Goal: Task Accomplishment & Management: Manage account settings

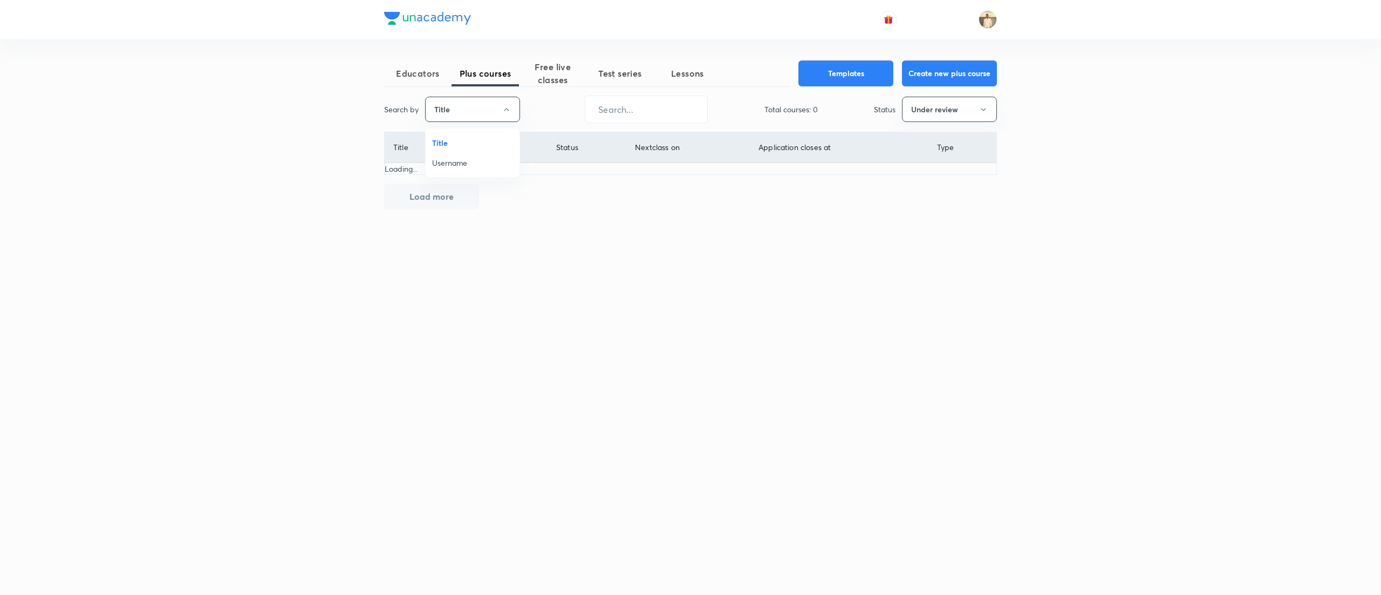
click at [465, 169] on li "Username" at bounding box center [473, 163] width 94 height 20
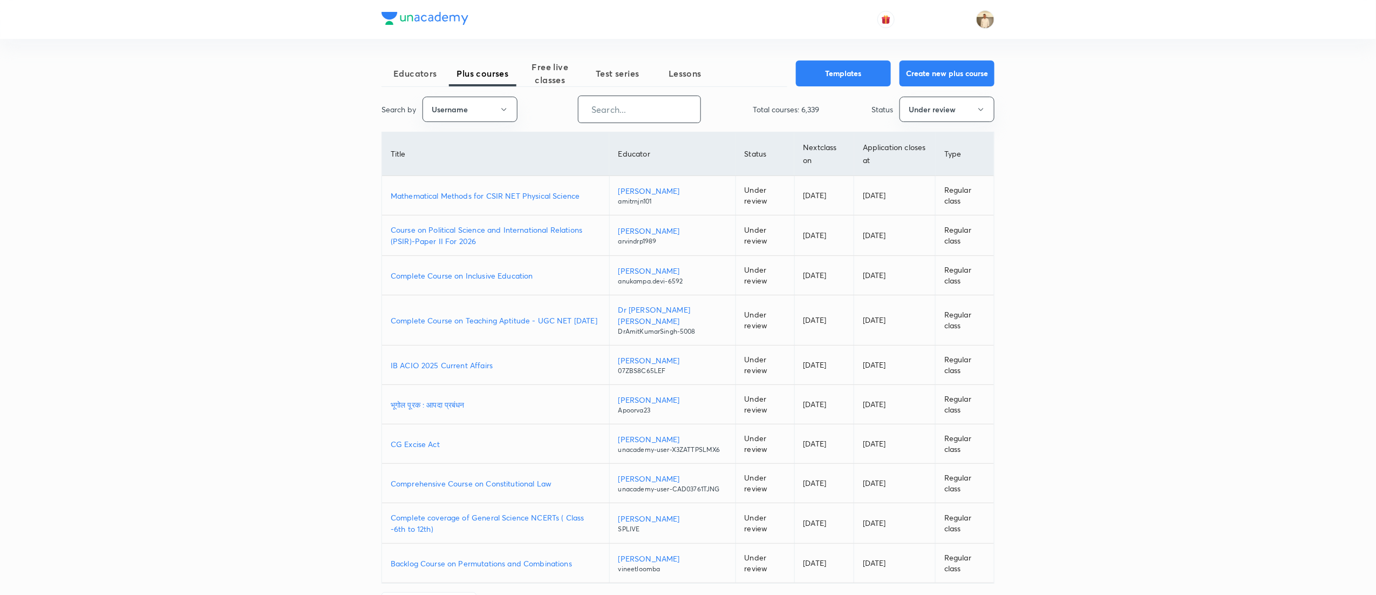
click at [659, 106] on input "text" at bounding box center [639, 109] width 122 height 28
paste input "lishathakur-3170"
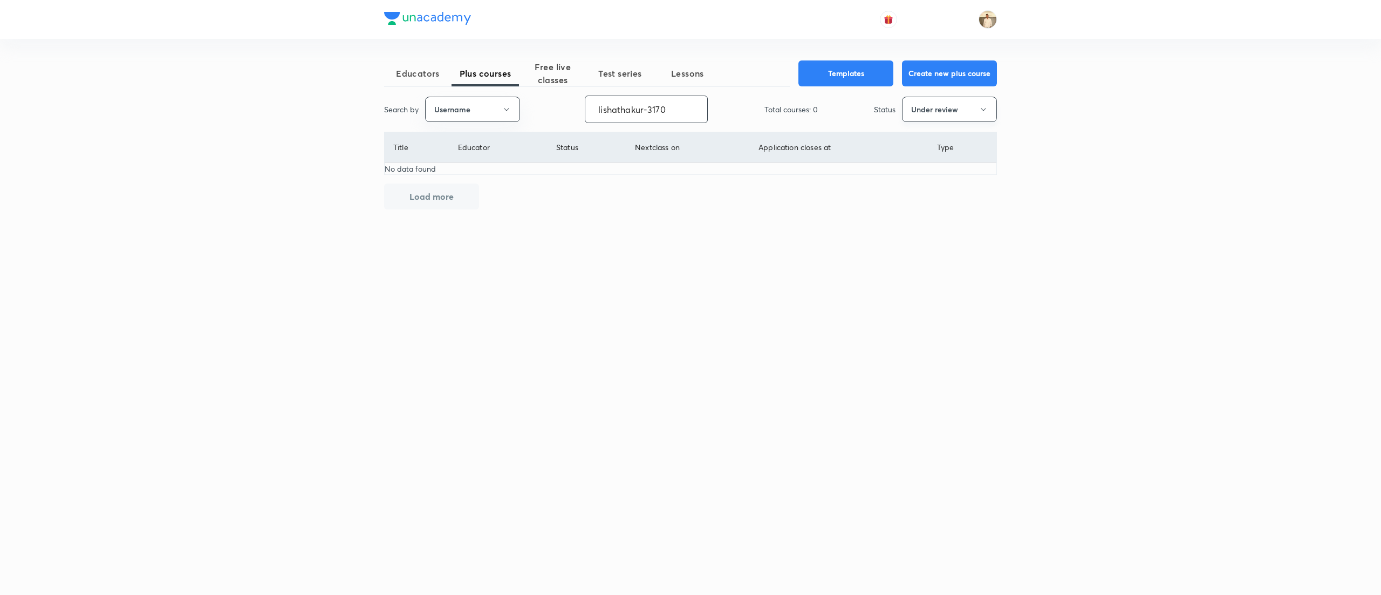
type input "lishathakur-3170"
click at [943, 105] on button "Under review" at bounding box center [949, 109] width 95 height 25
click at [918, 200] on span "Live" at bounding box center [949, 202] width 81 height 11
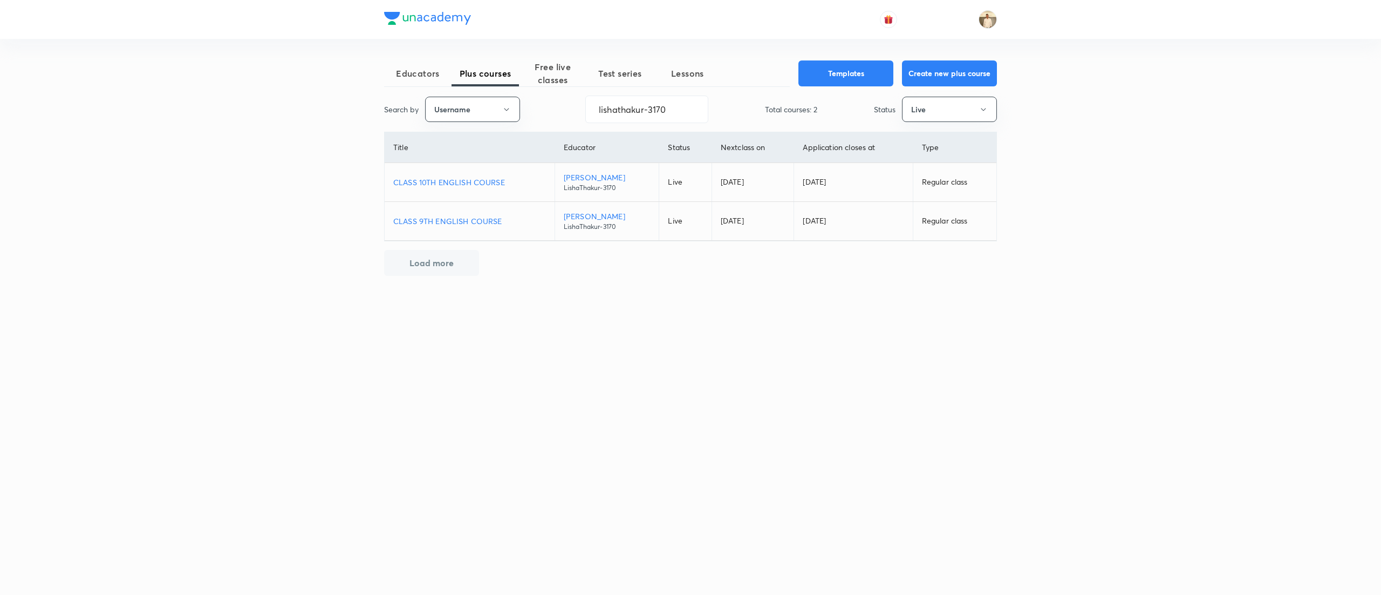
click at [442, 181] on p "CLASS 10TH ENGLISH COURSE" at bounding box center [469, 181] width 153 height 11
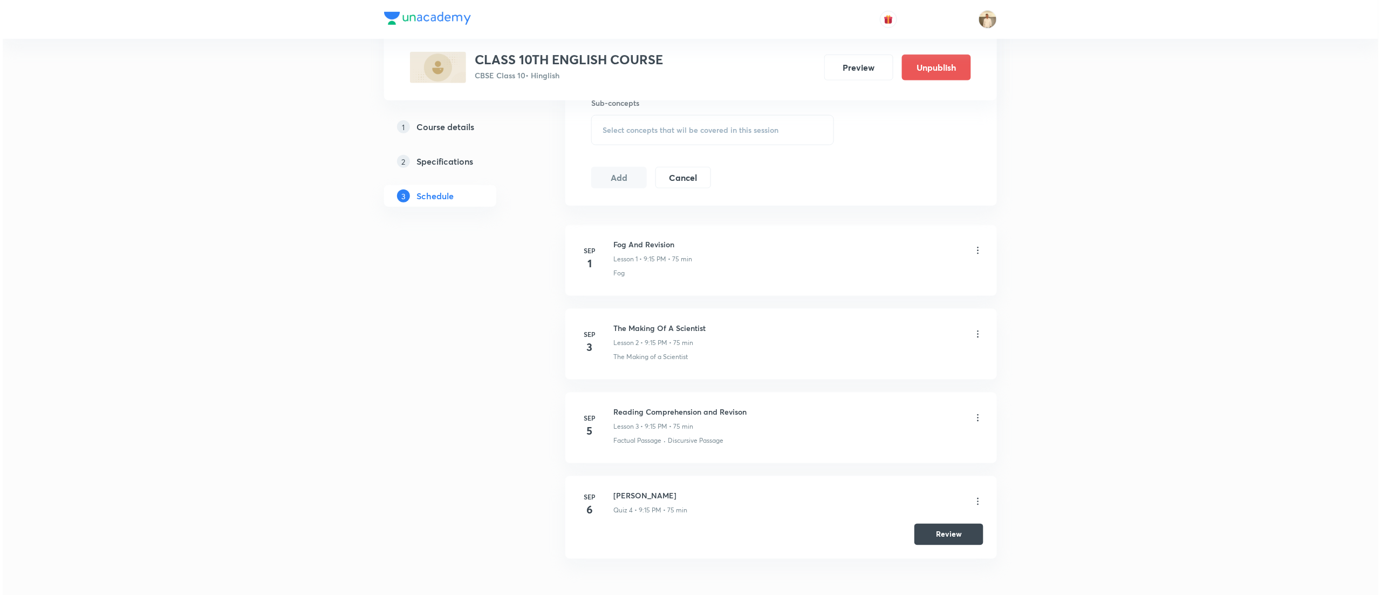
scroll to position [564, 0]
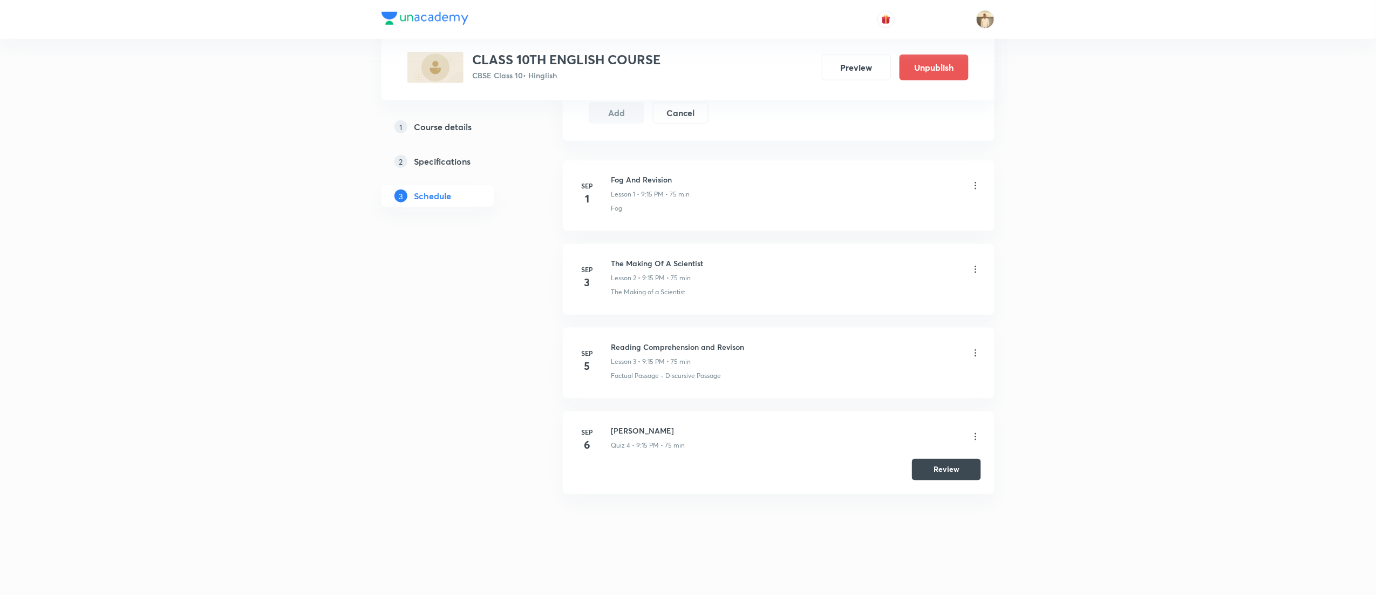
click at [972, 185] on icon at bounding box center [975, 185] width 11 height 11
click at [895, 211] on li "Edit" at bounding box center [915, 214] width 118 height 20
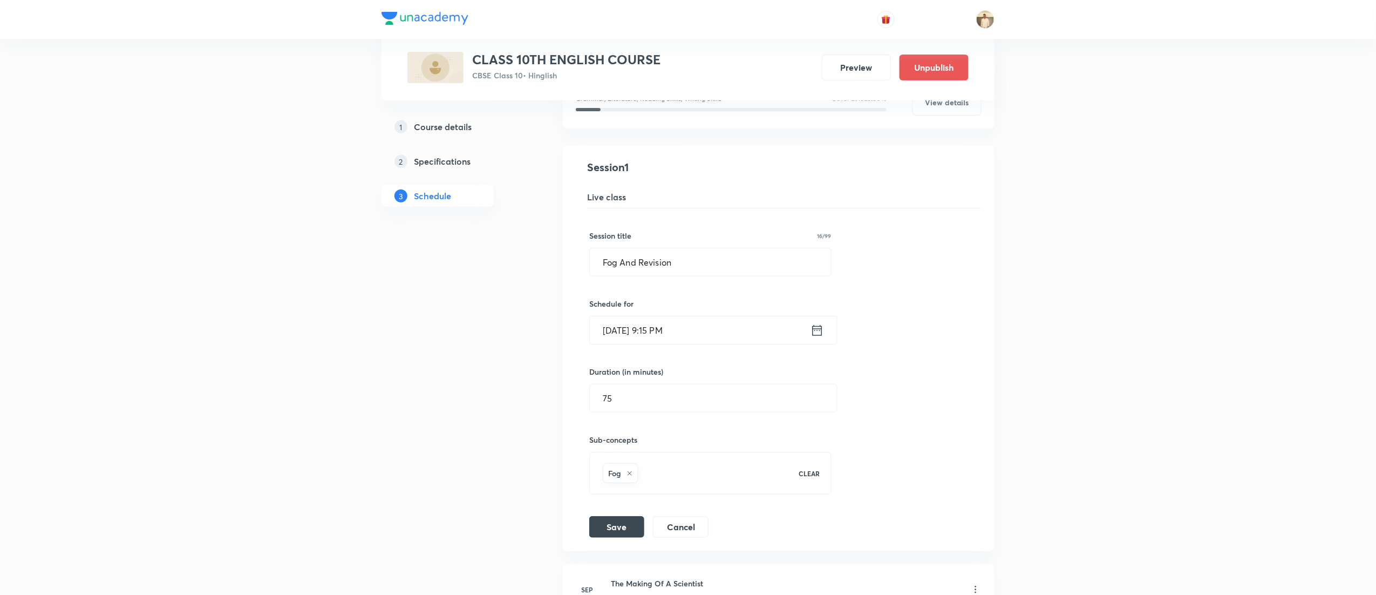
click at [661, 327] on input "Sep 1, 2025, 9:15 PM" at bounding box center [700, 330] width 221 height 28
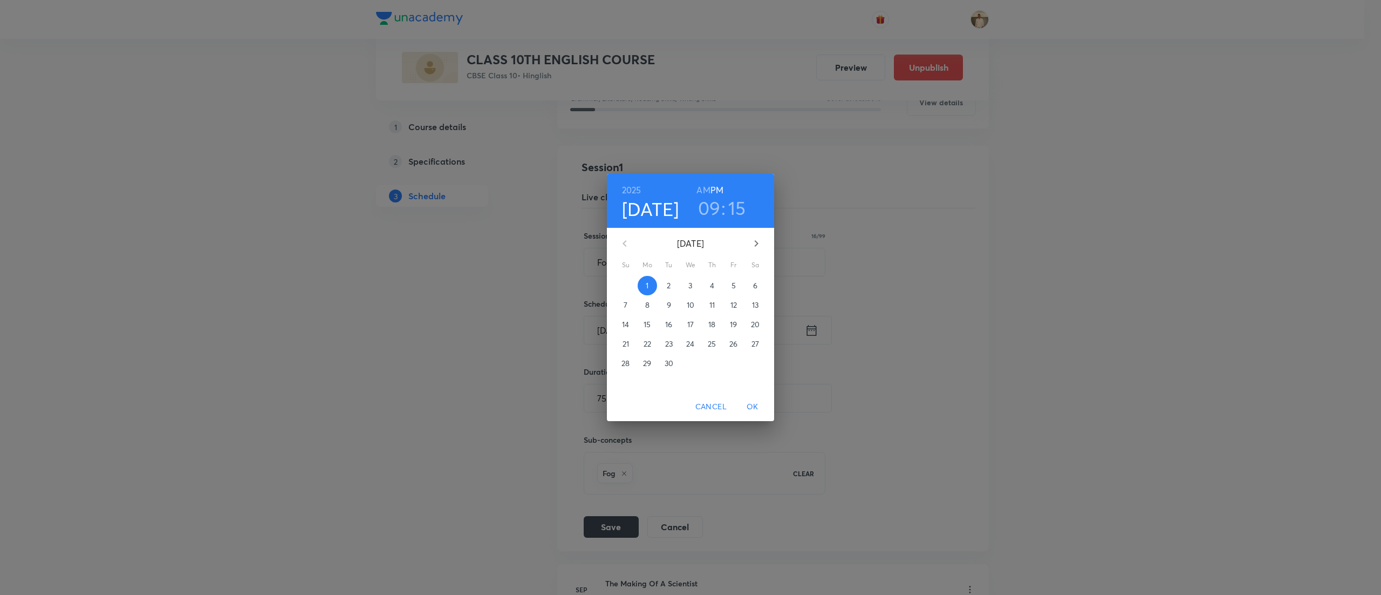
click at [736, 205] on h3 "15" at bounding box center [737, 207] width 18 height 23
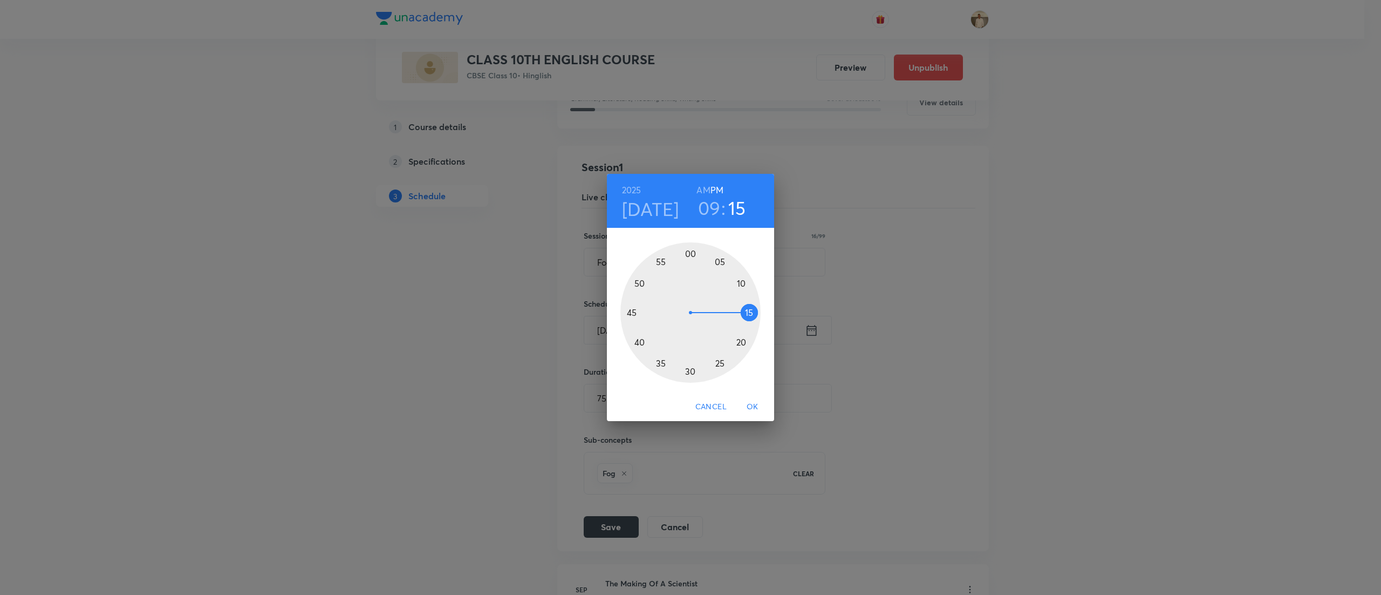
click at [743, 340] on div at bounding box center [690, 312] width 140 height 140
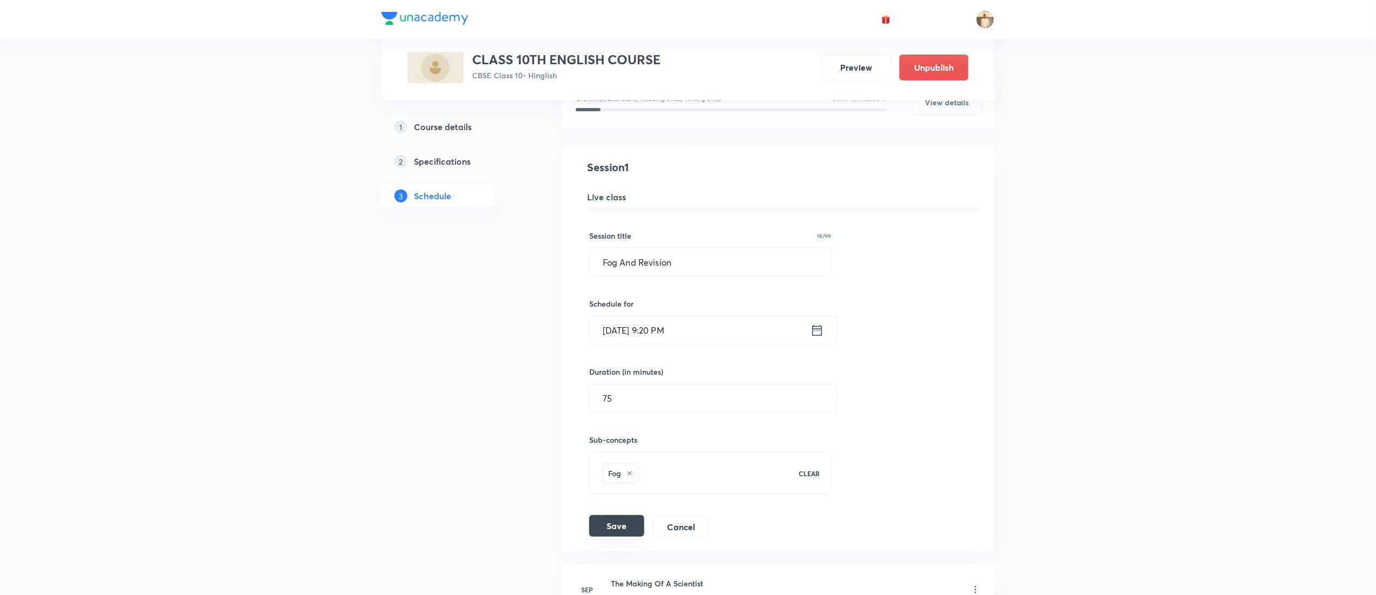
click at [613, 524] on button "Save" at bounding box center [616, 526] width 55 height 22
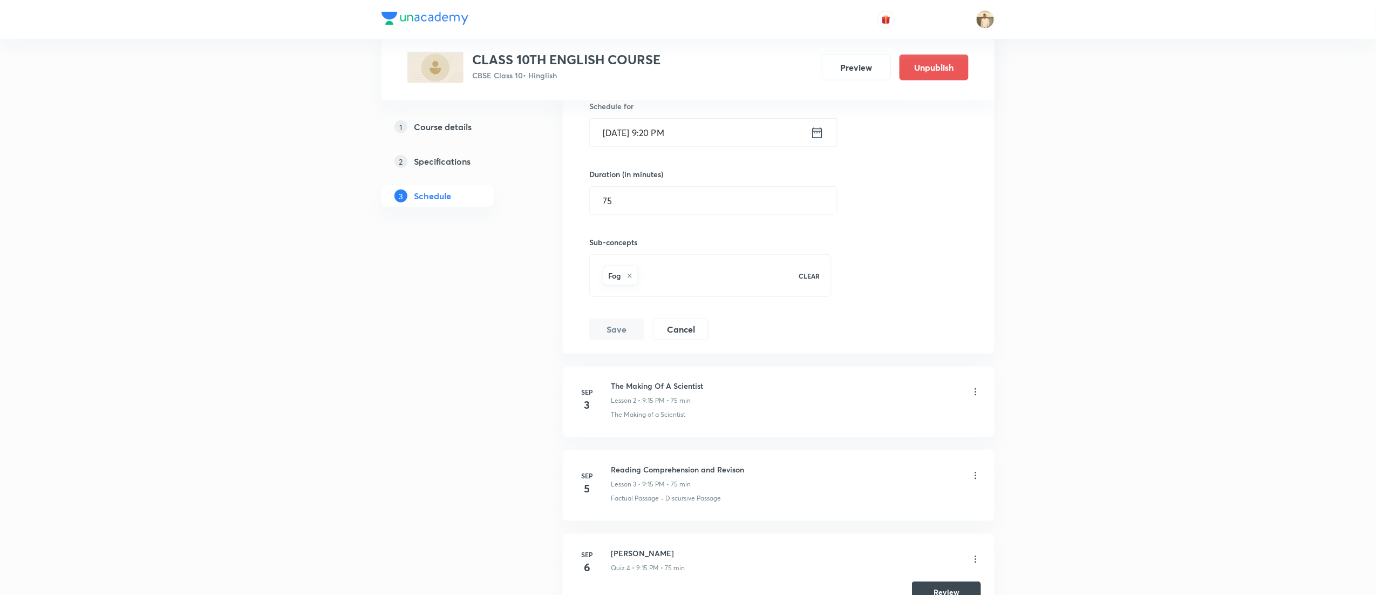
scroll to position [377, 0]
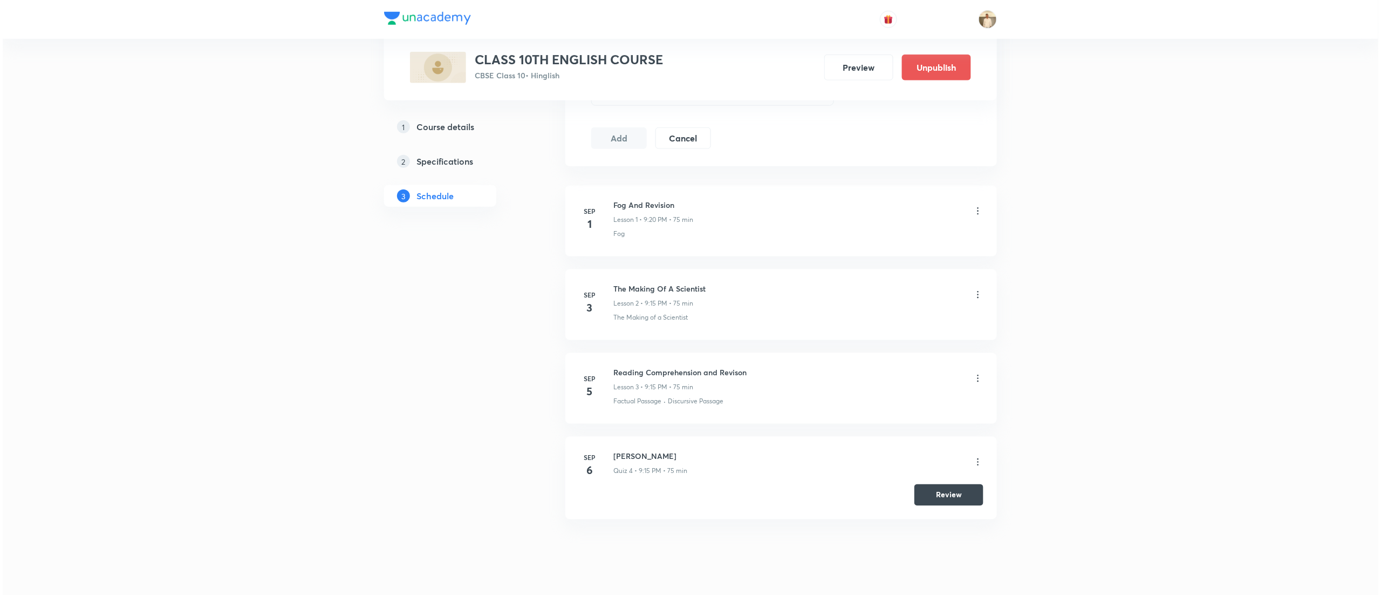
scroll to position [566, 0]
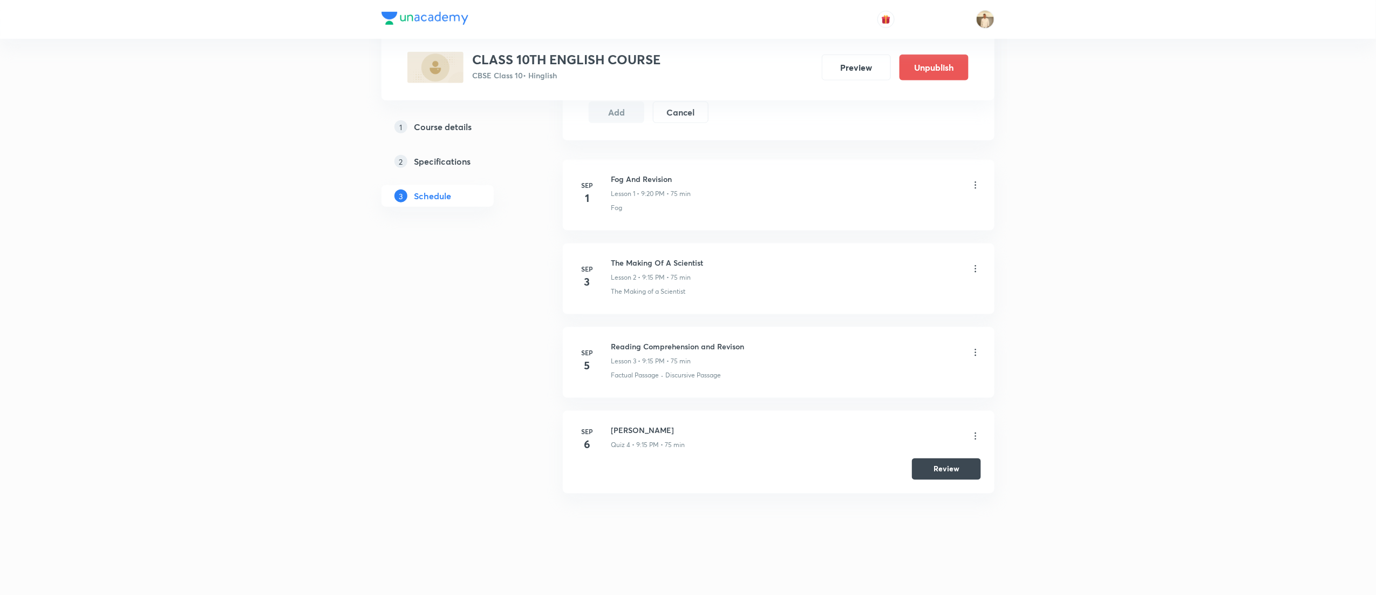
click at [974, 264] on icon at bounding box center [975, 268] width 11 height 11
click at [873, 295] on p "Edit" at bounding box center [871, 295] width 13 height 11
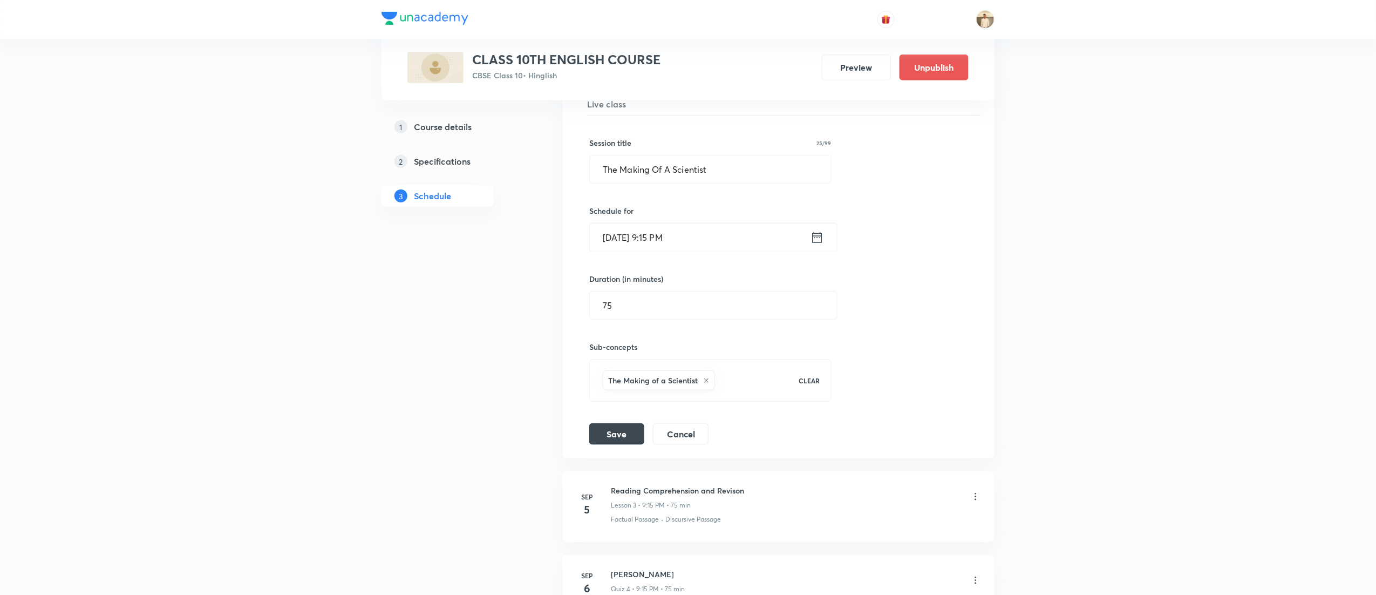
scroll to position [161, 0]
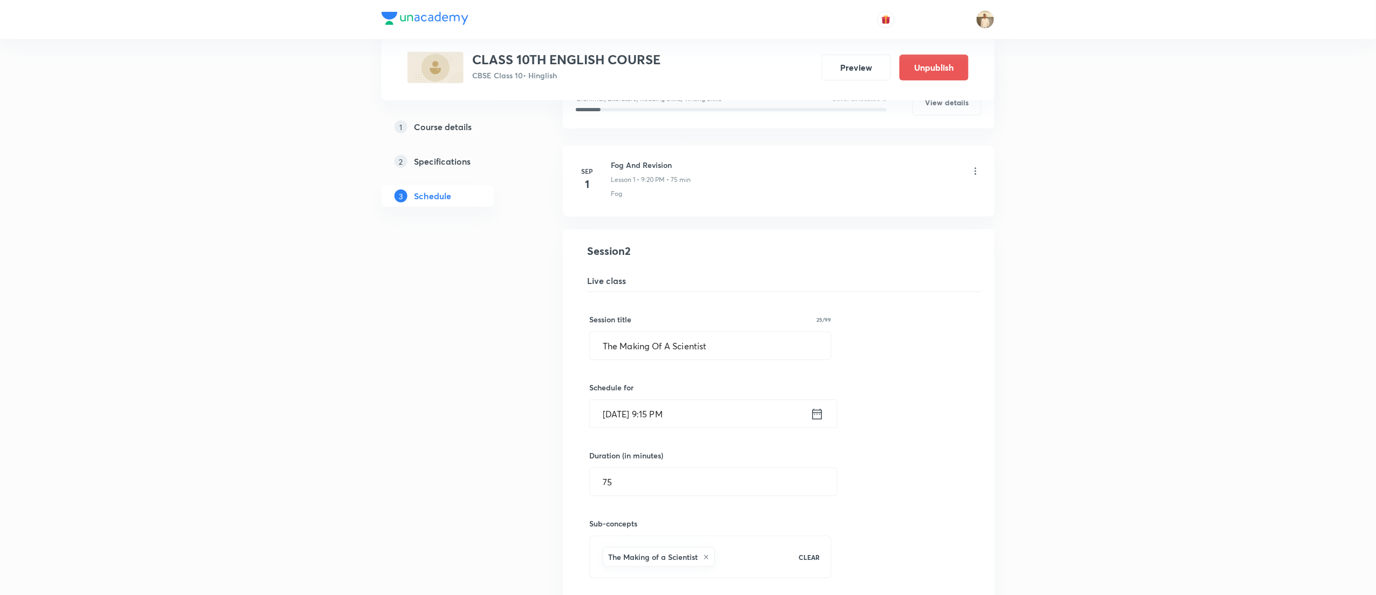
click at [661, 418] on input "[DATE] 9:15 PM" at bounding box center [700, 414] width 221 height 28
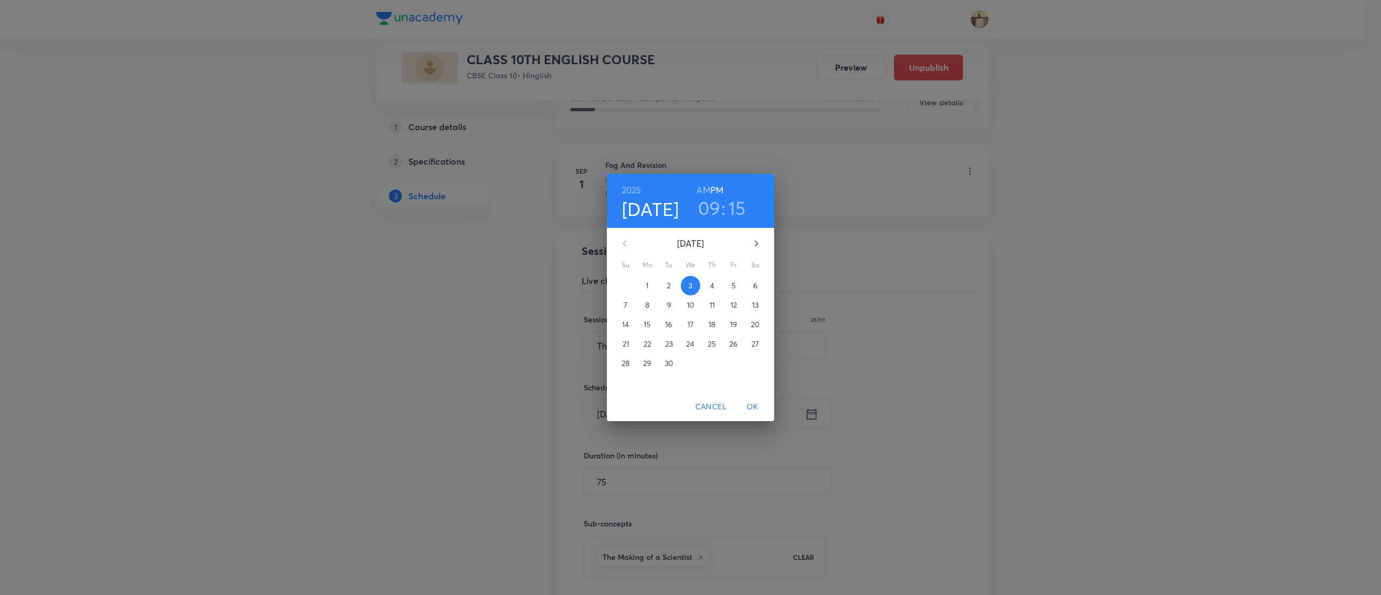
click at [734, 215] on h3 "15" at bounding box center [737, 207] width 18 height 23
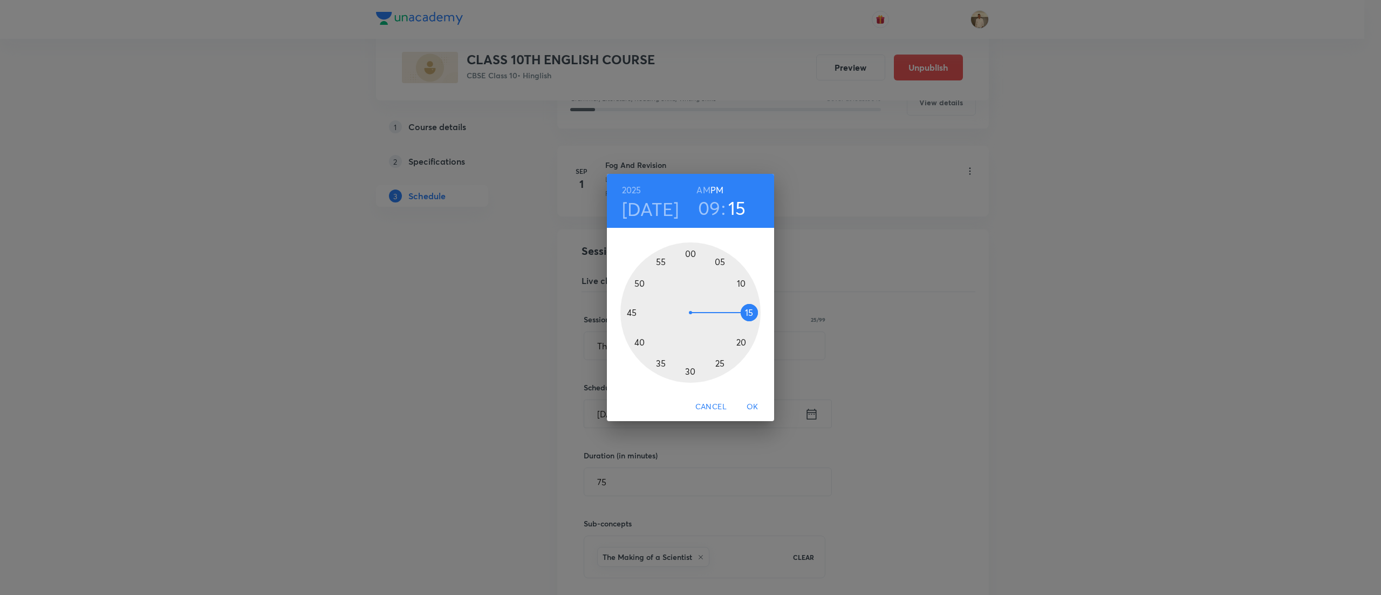
click at [739, 338] on div at bounding box center [690, 312] width 140 height 140
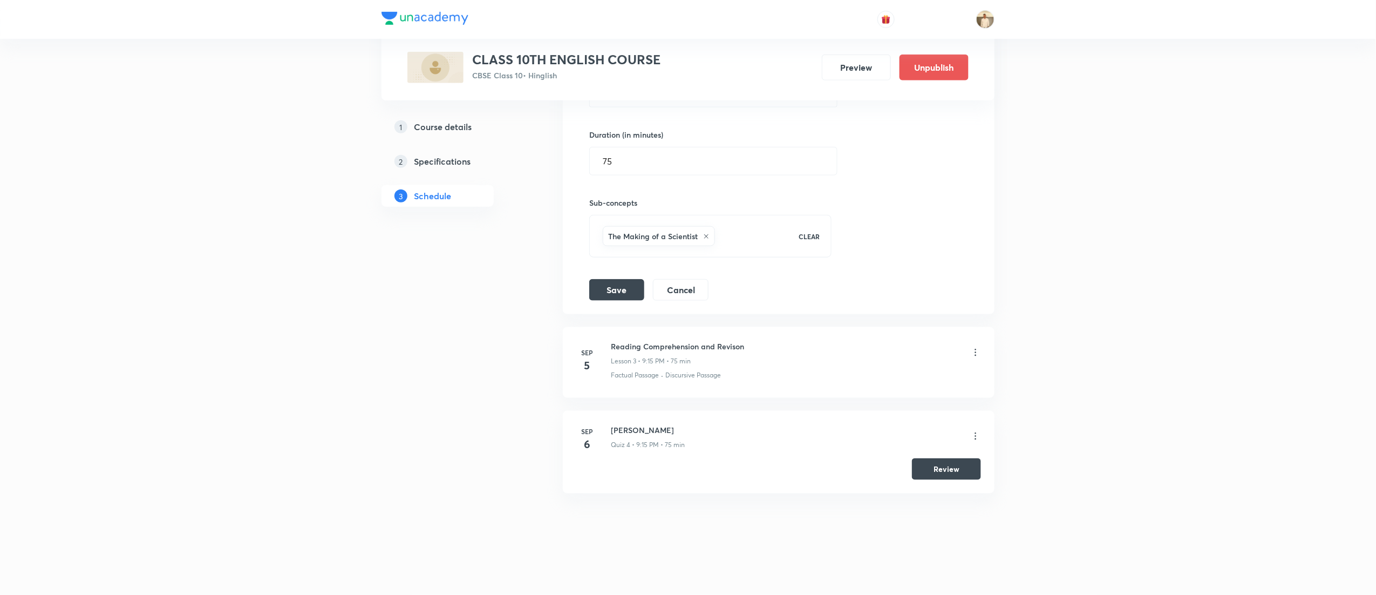
scroll to position [484, 0]
click at [613, 289] on button "Save" at bounding box center [616, 289] width 55 height 22
click at [975, 351] on icon at bounding box center [975, 352] width 11 height 11
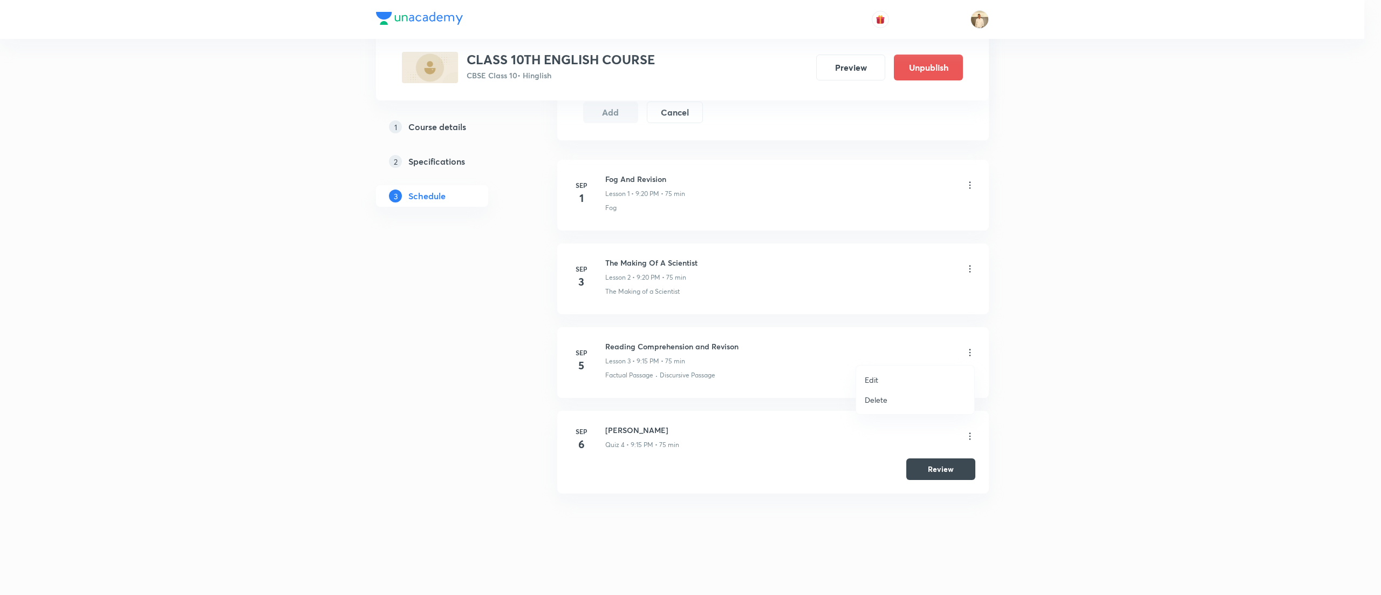
click at [870, 377] on p "Edit" at bounding box center [871, 379] width 13 height 11
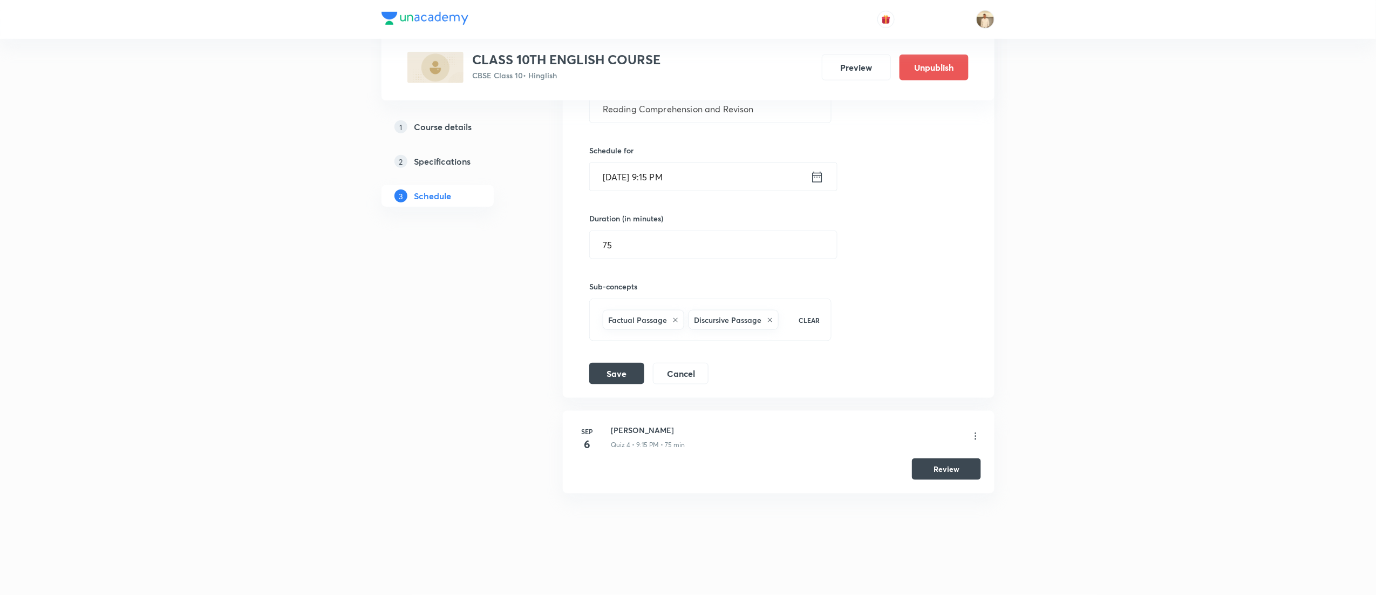
click at [661, 172] on input "Sep 5, 2025, 9:15 PM" at bounding box center [700, 177] width 221 height 28
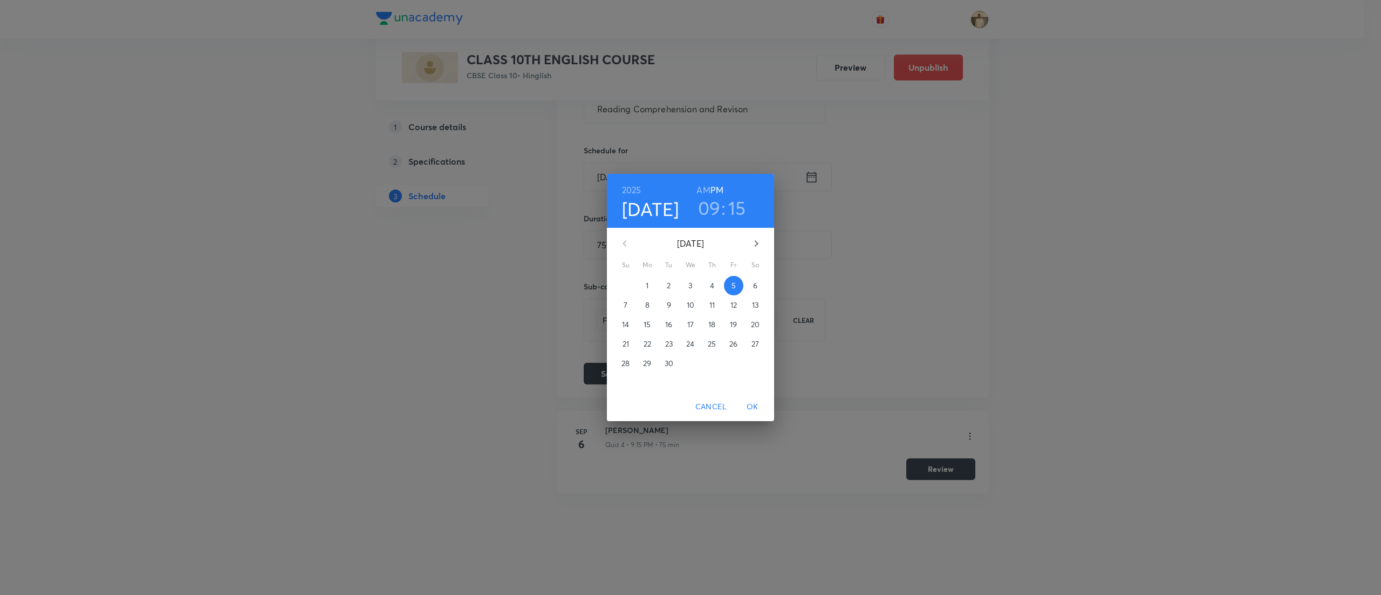
click at [734, 209] on h3 "15" at bounding box center [737, 207] width 18 height 23
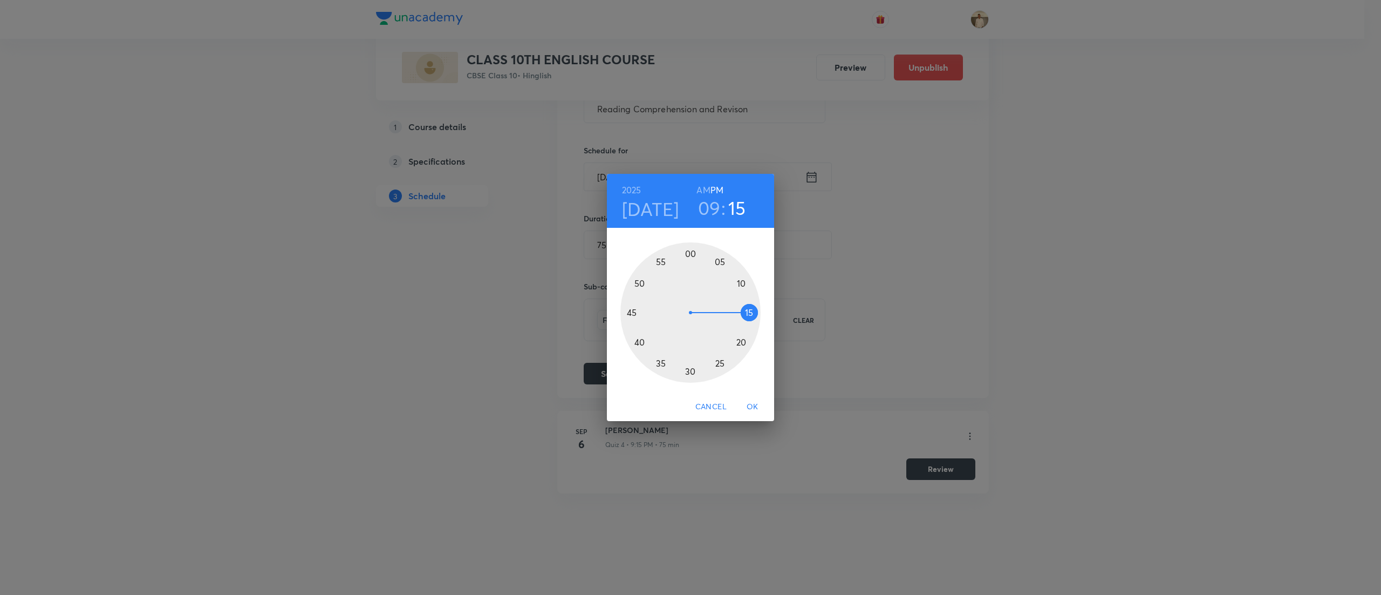
click at [739, 339] on div at bounding box center [690, 312] width 140 height 140
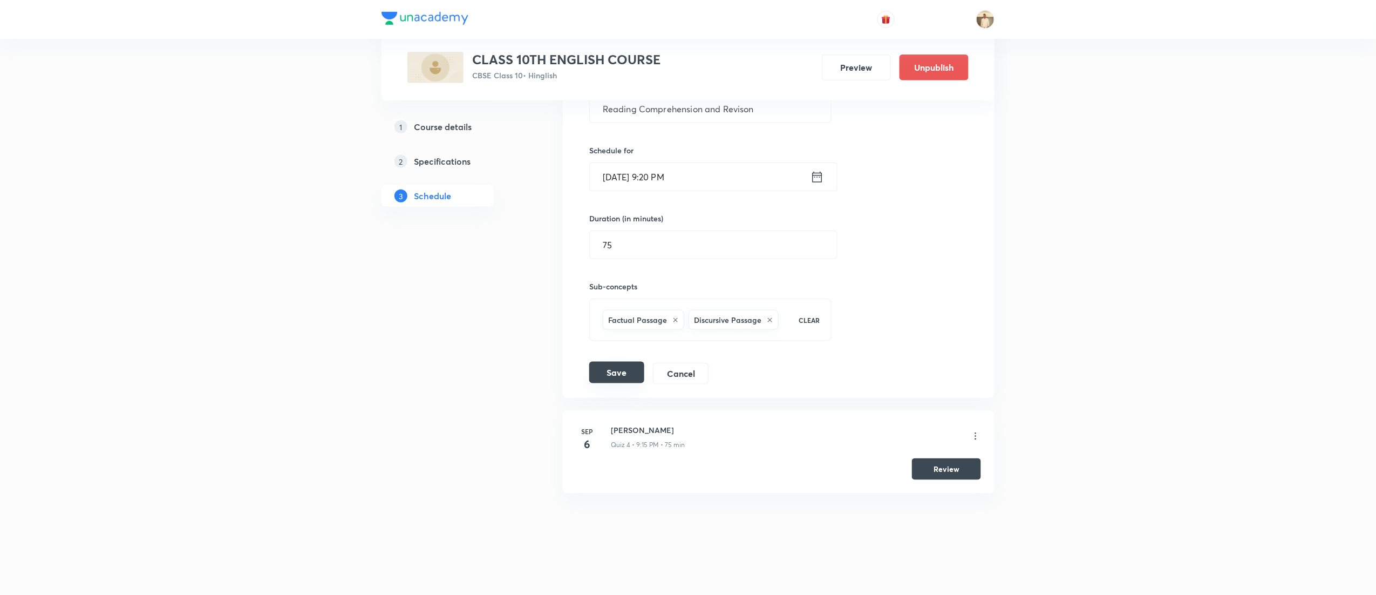
click at [625, 368] on button "Save" at bounding box center [616, 372] width 55 height 22
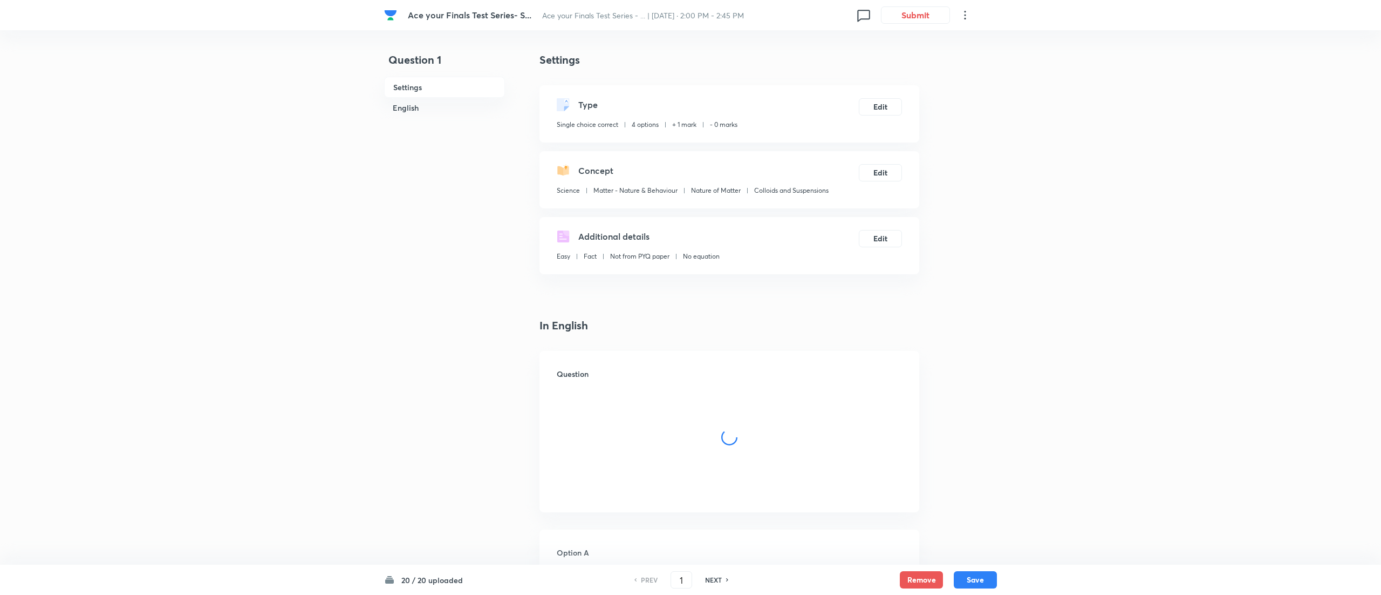
checkbox input "true"
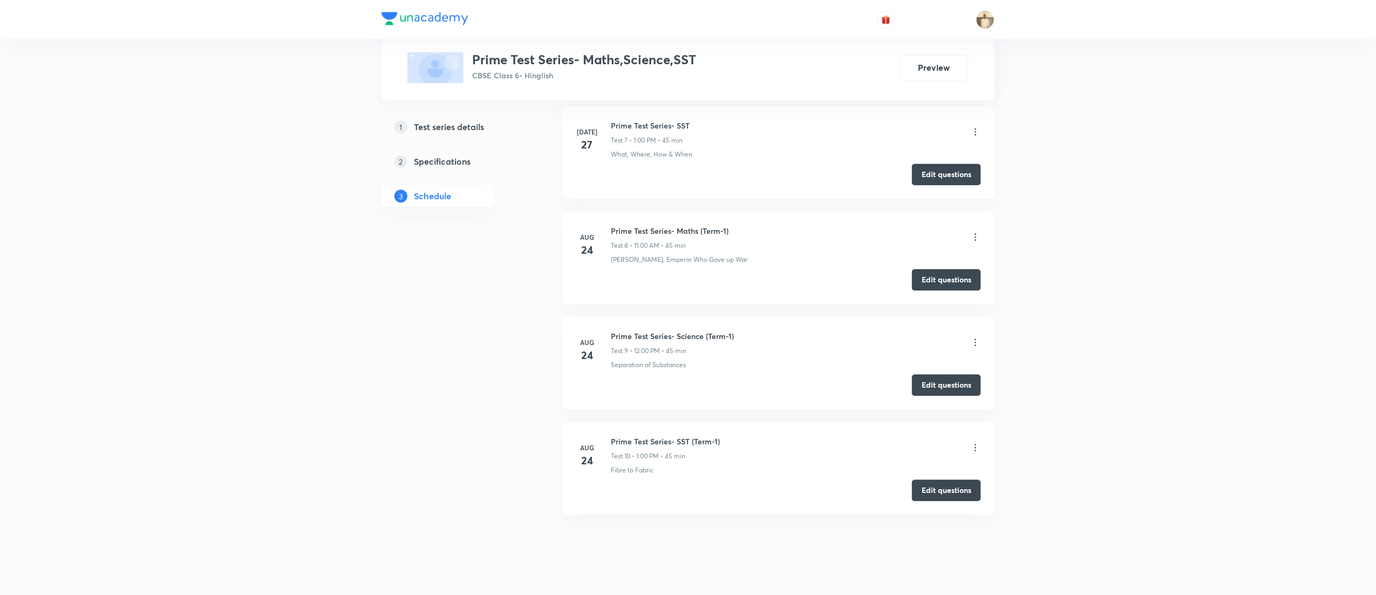
scroll to position [1263, 0]
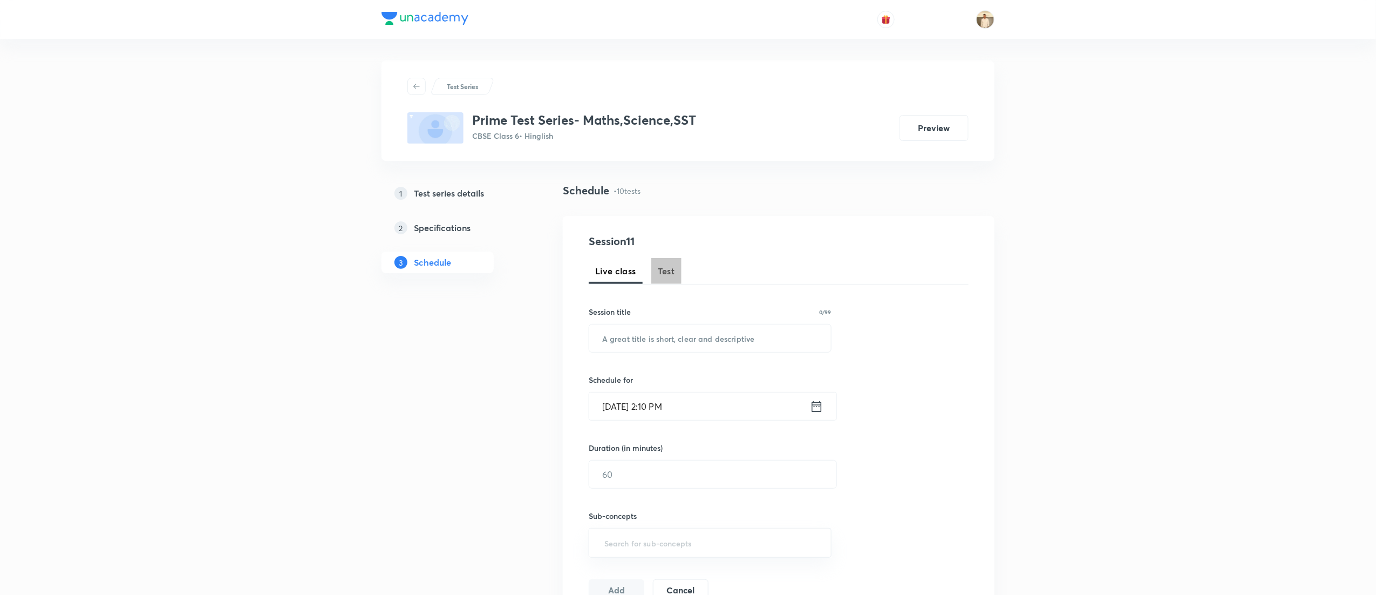
click at [672, 268] on span "Test" at bounding box center [666, 270] width 17 height 13
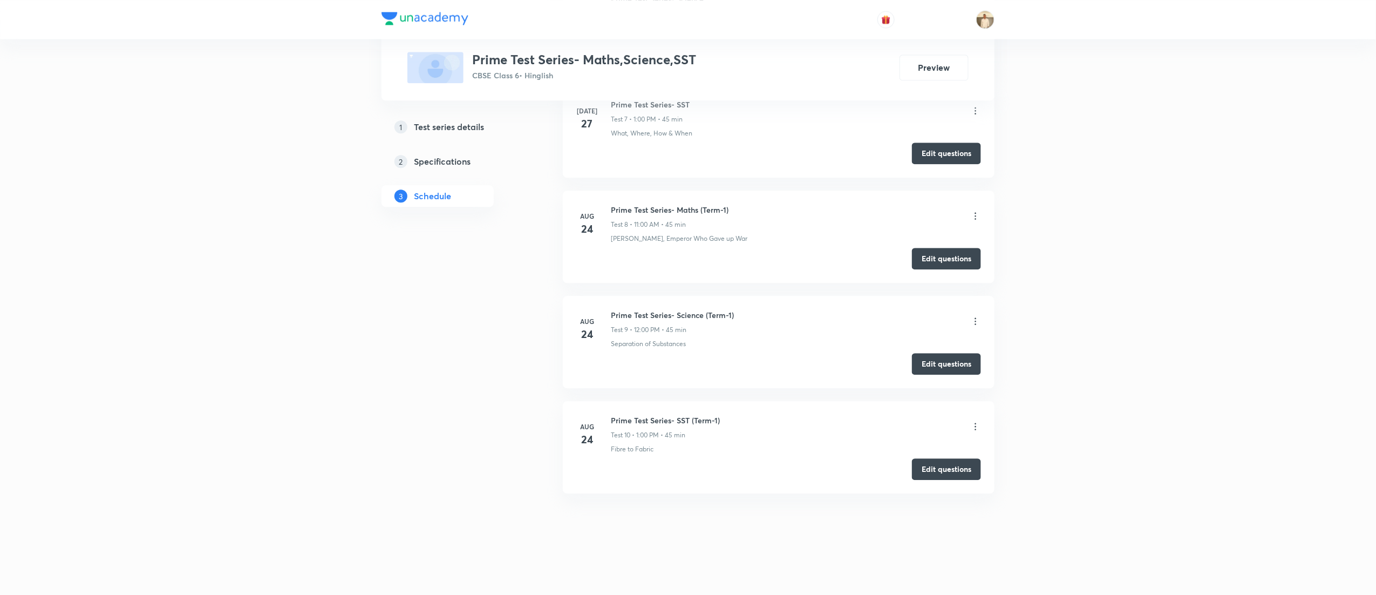
scroll to position [1263, 0]
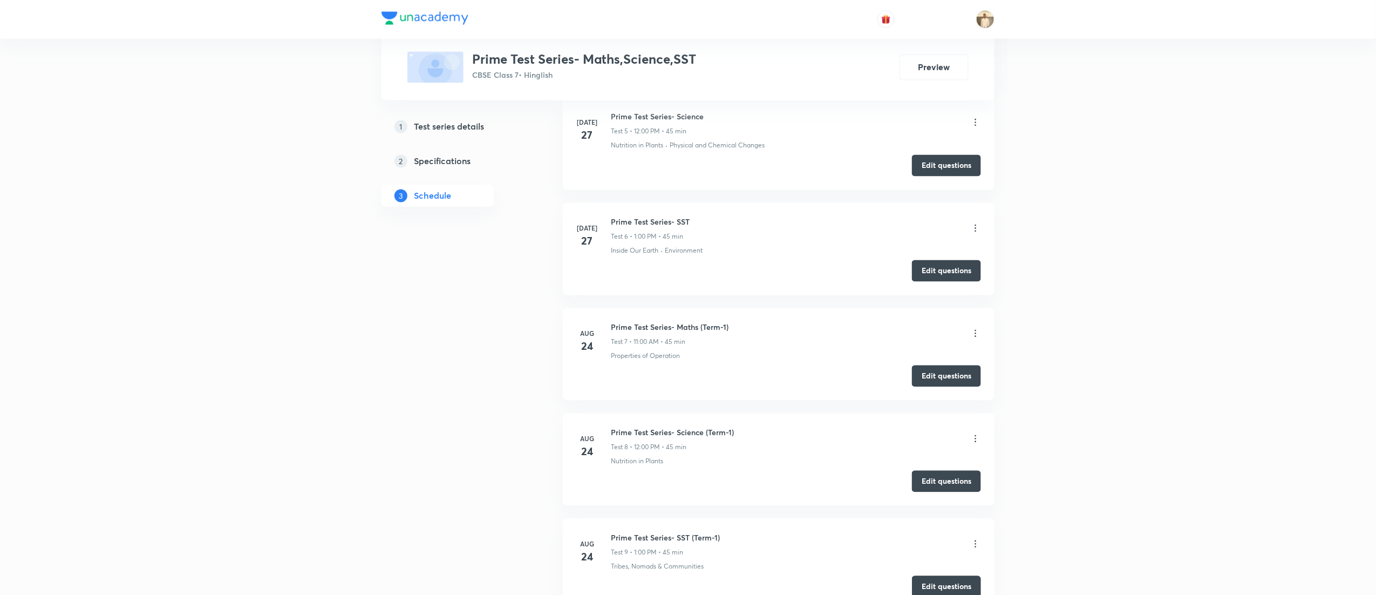
scroll to position [1093, 0]
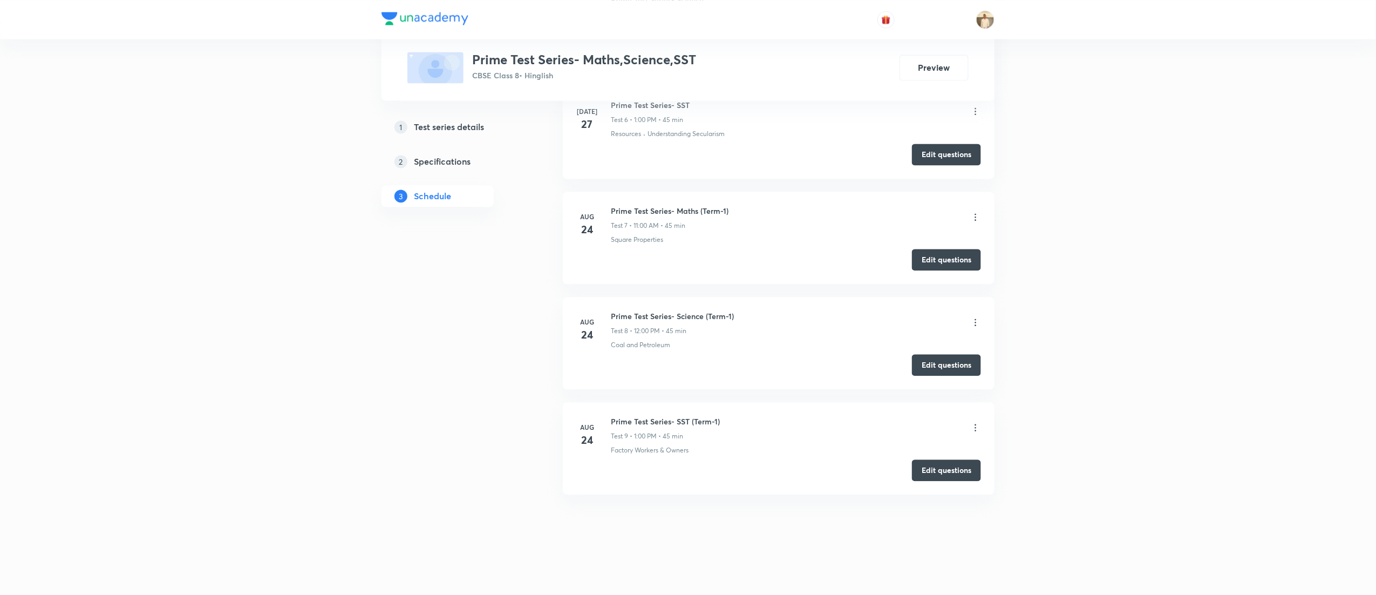
scroll to position [1093, 0]
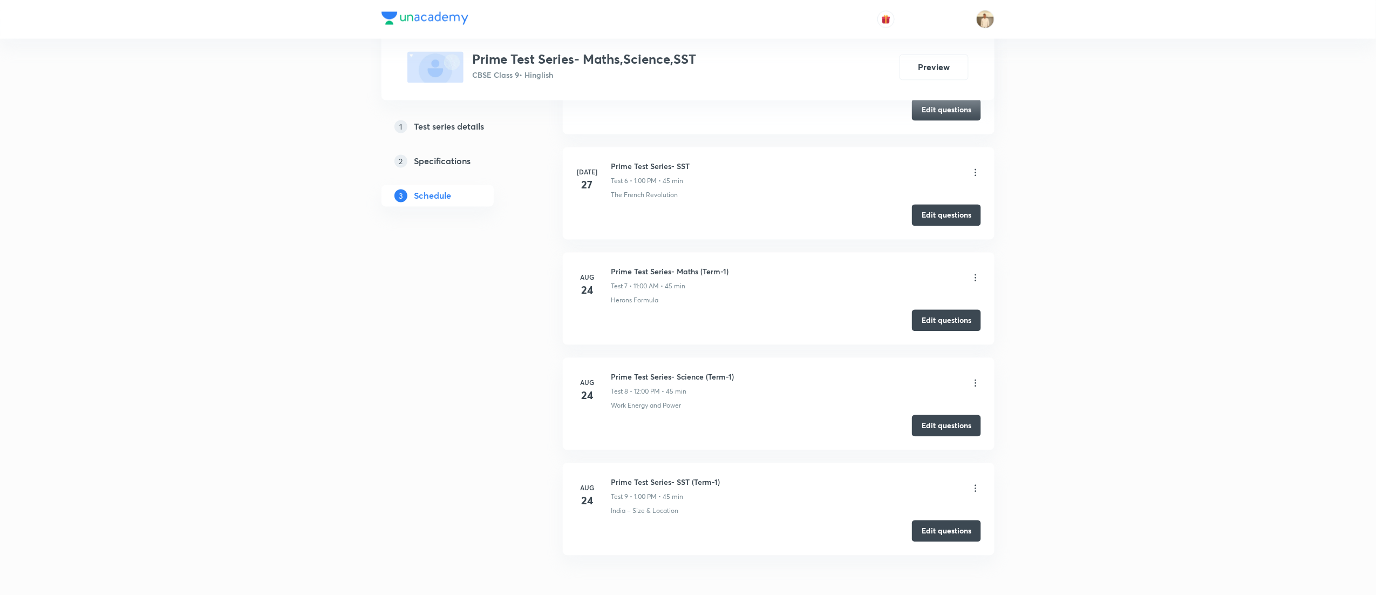
scroll to position [1083, 0]
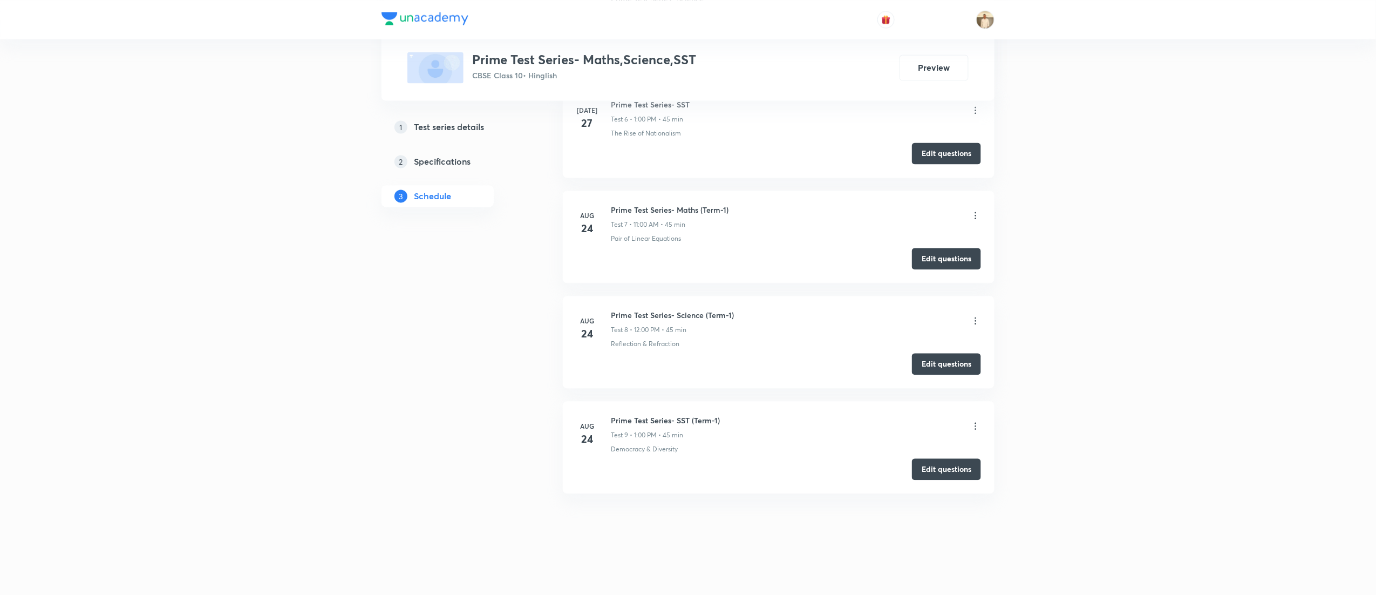
scroll to position [1083, 0]
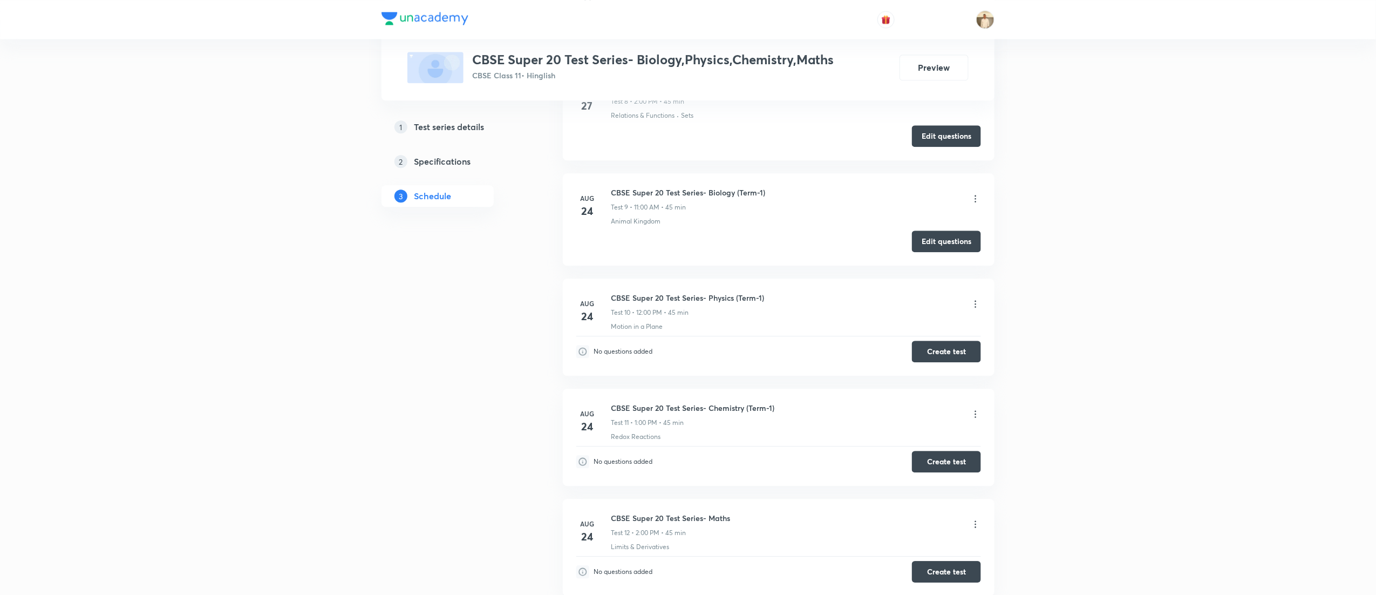
scroll to position [1307, 0]
click at [974, 306] on icon at bounding box center [975, 303] width 11 height 11
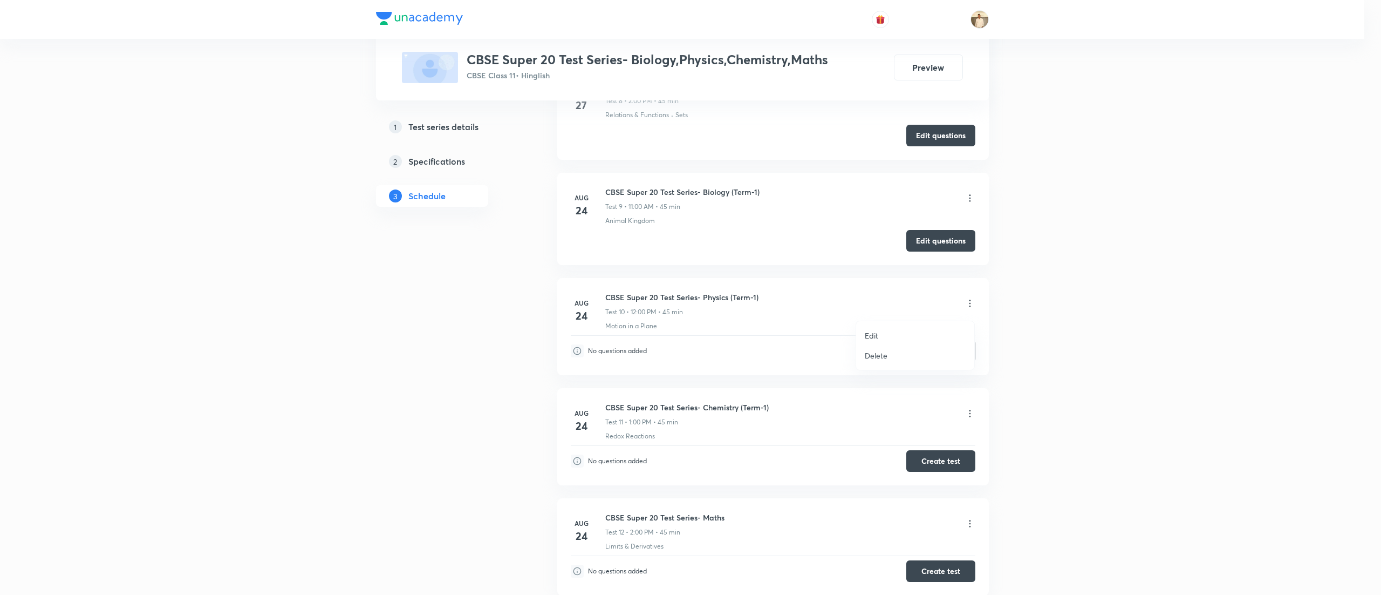
click at [883, 354] on p "Delete" at bounding box center [876, 355] width 23 height 11
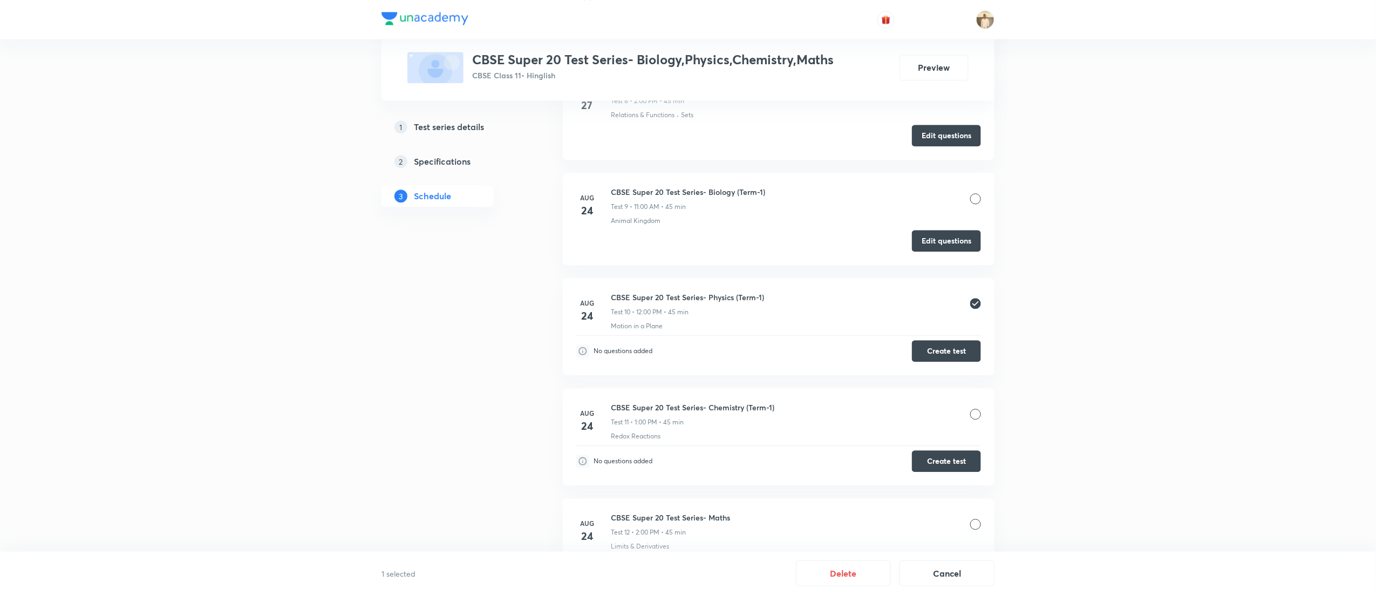
click at [974, 419] on div at bounding box center [975, 413] width 11 height 11
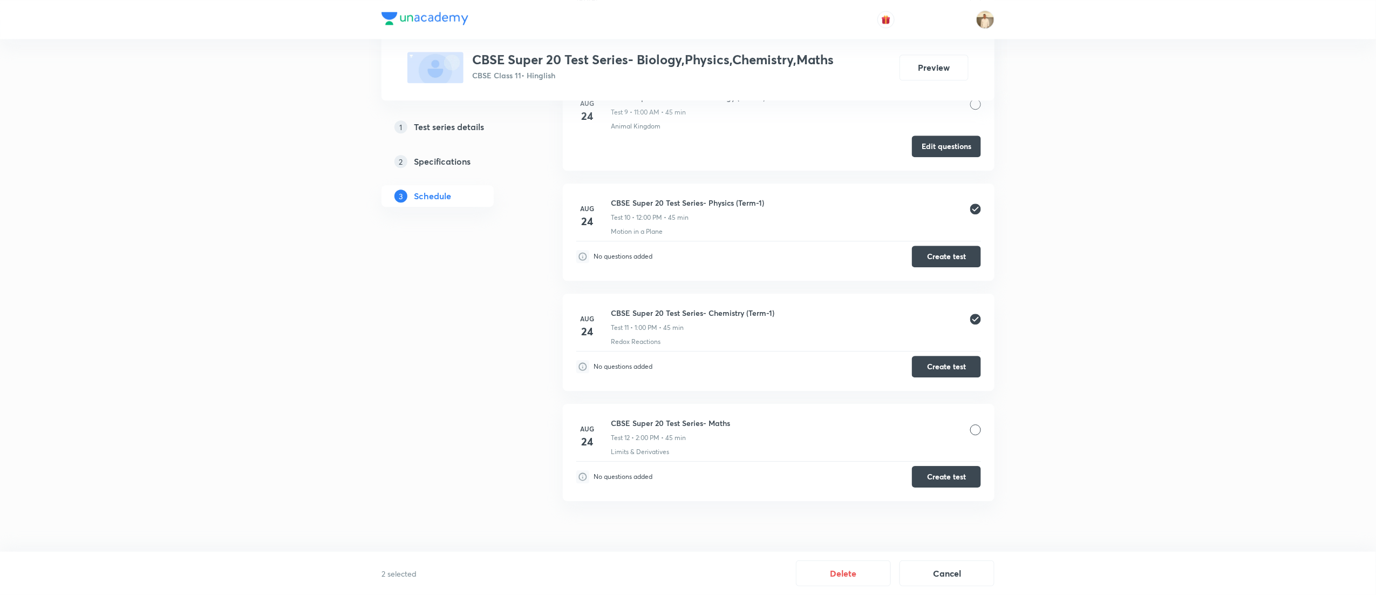
scroll to position [1415, 0]
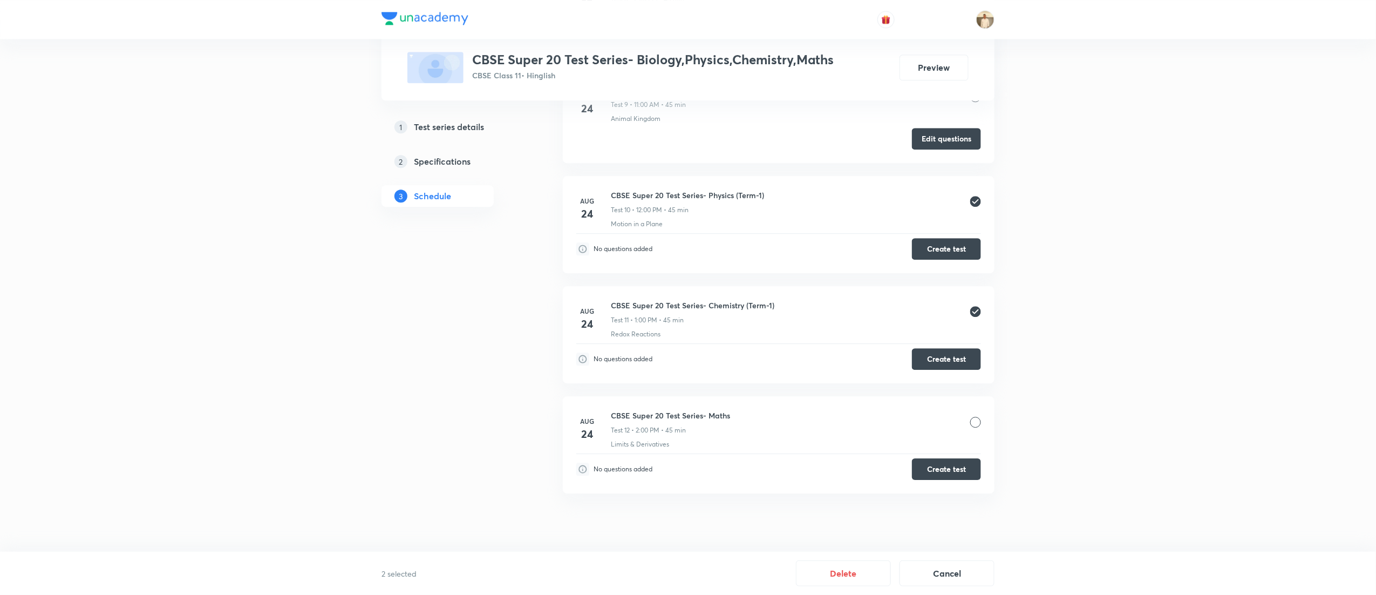
click at [978, 418] on div at bounding box center [975, 422] width 11 height 11
click at [840, 573] on button "Delete" at bounding box center [843, 572] width 95 height 26
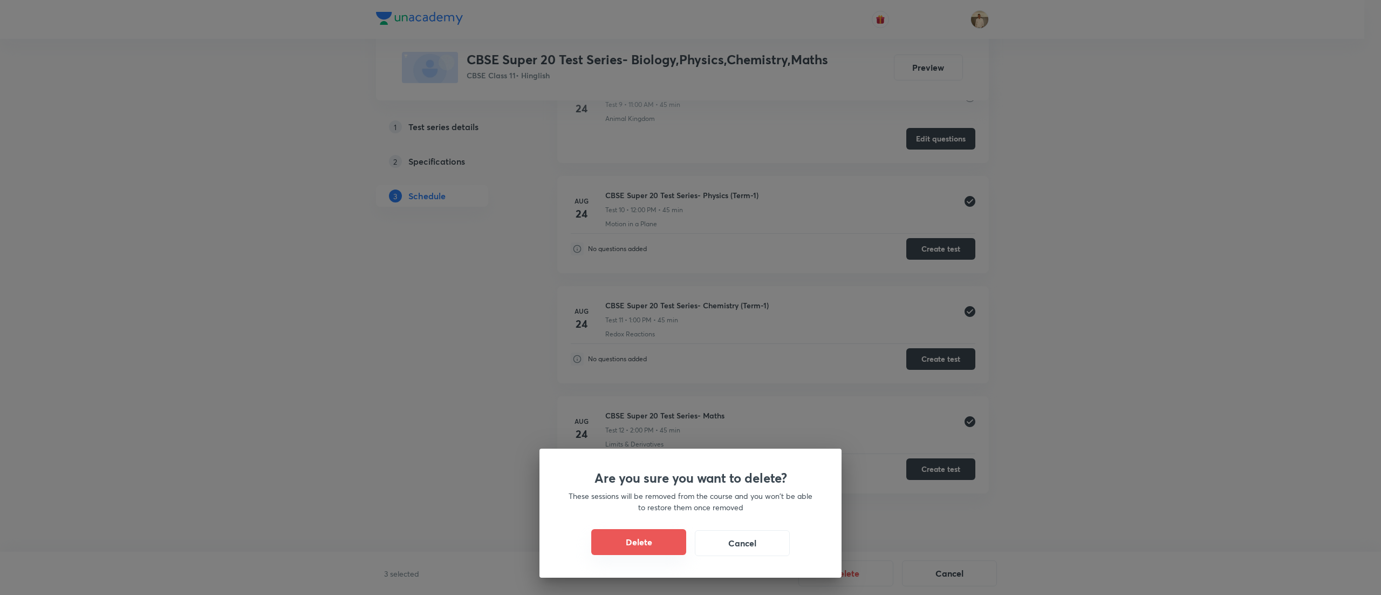
click at [626, 544] on button "Delete" at bounding box center [638, 542] width 95 height 26
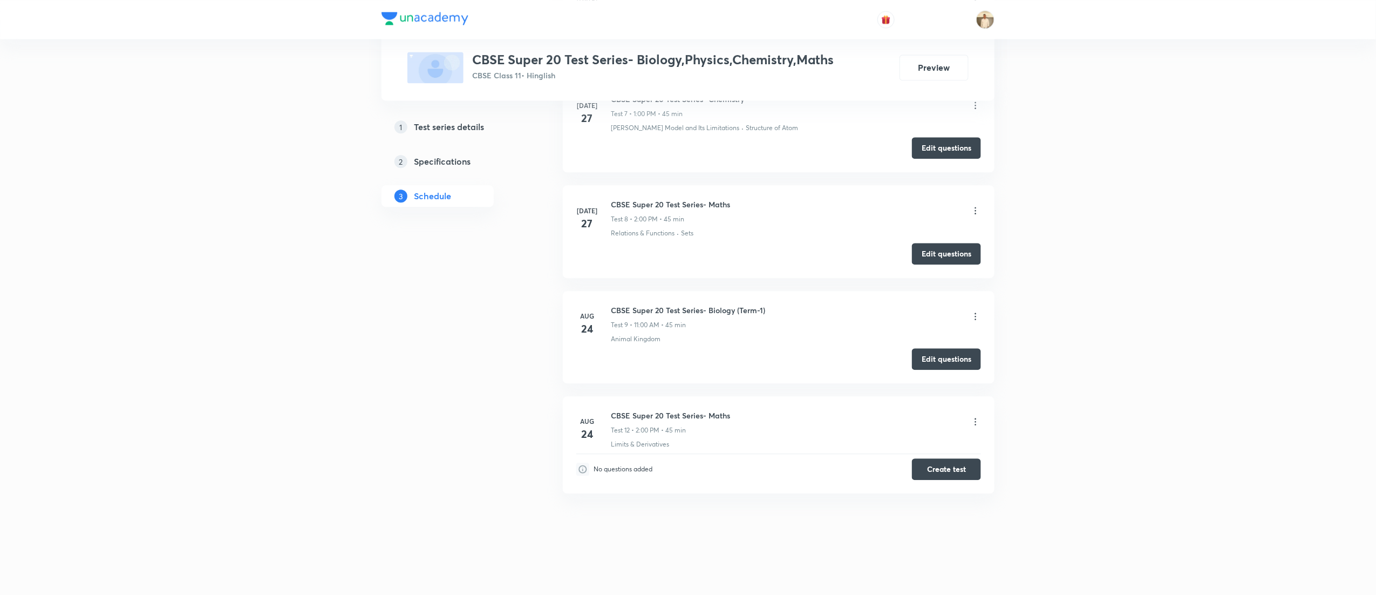
scroll to position [1082, 0]
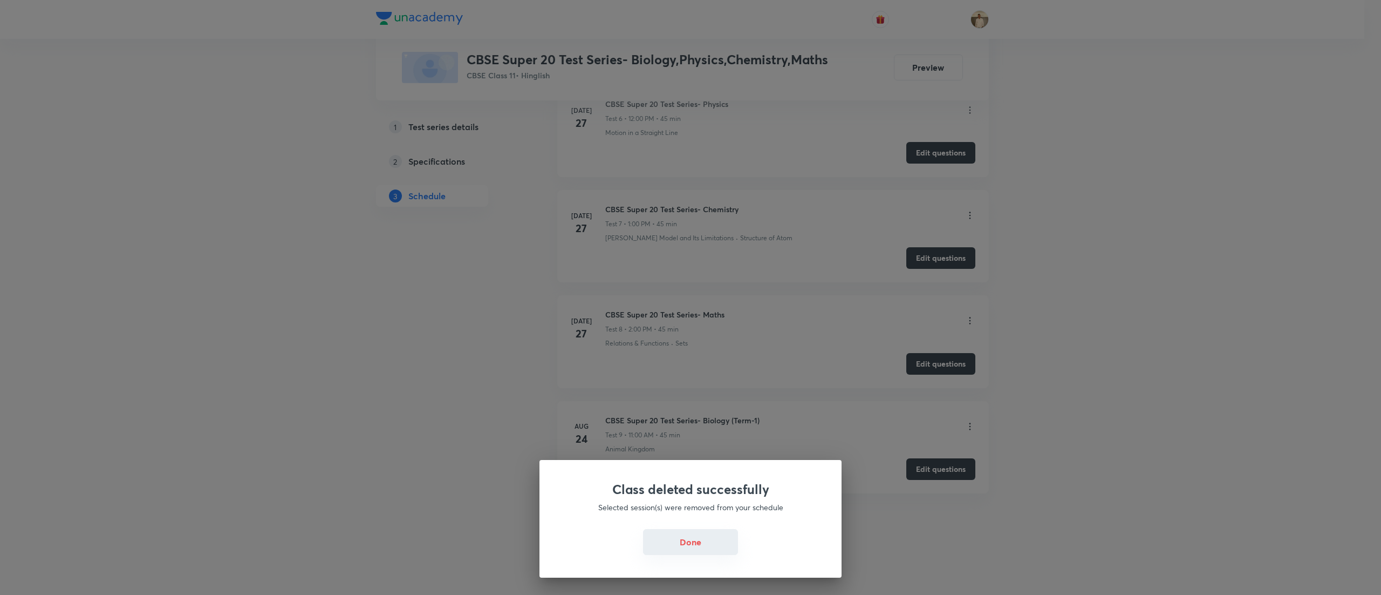
click at [684, 533] on button "Done" at bounding box center [690, 542] width 95 height 26
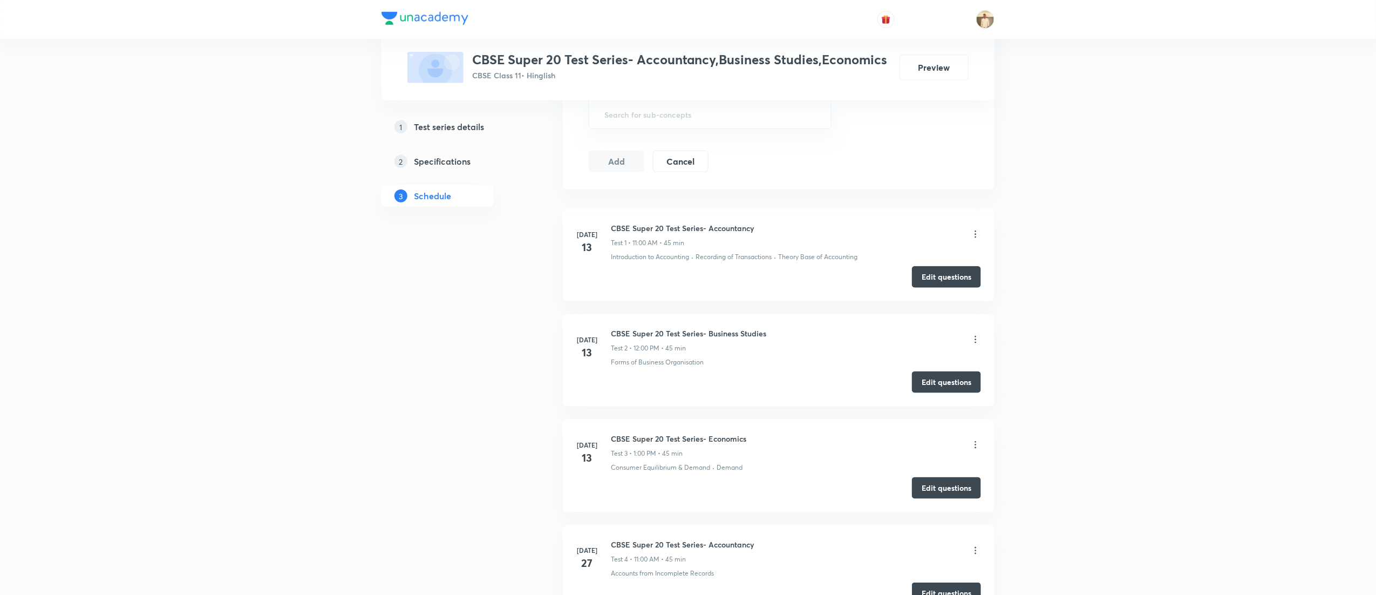
scroll to position [766, 0]
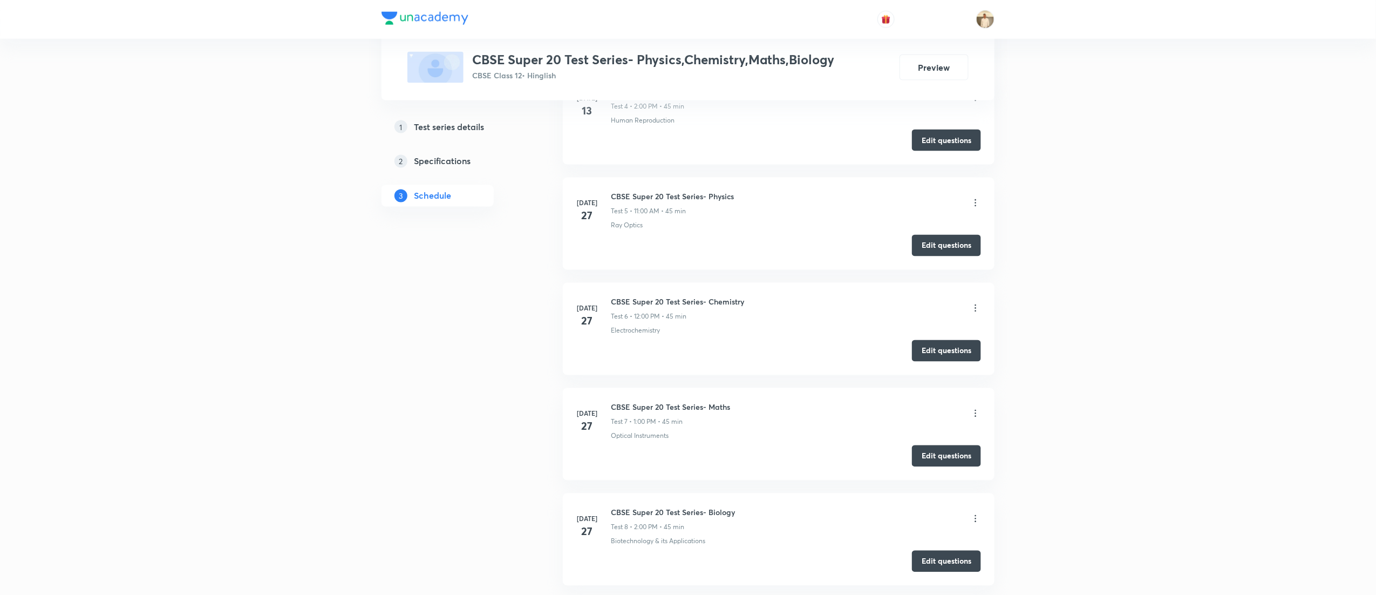
scroll to position [977, 0]
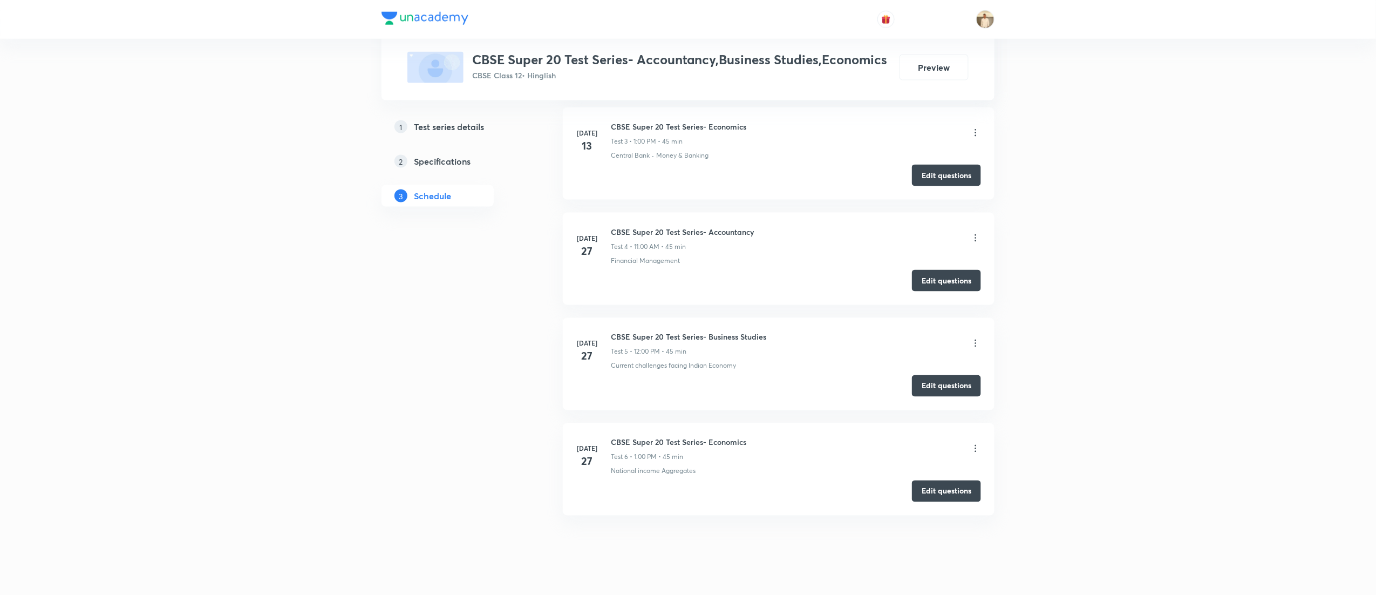
scroll to position [766, 0]
